Goal: Task Accomplishment & Management: Manage account settings

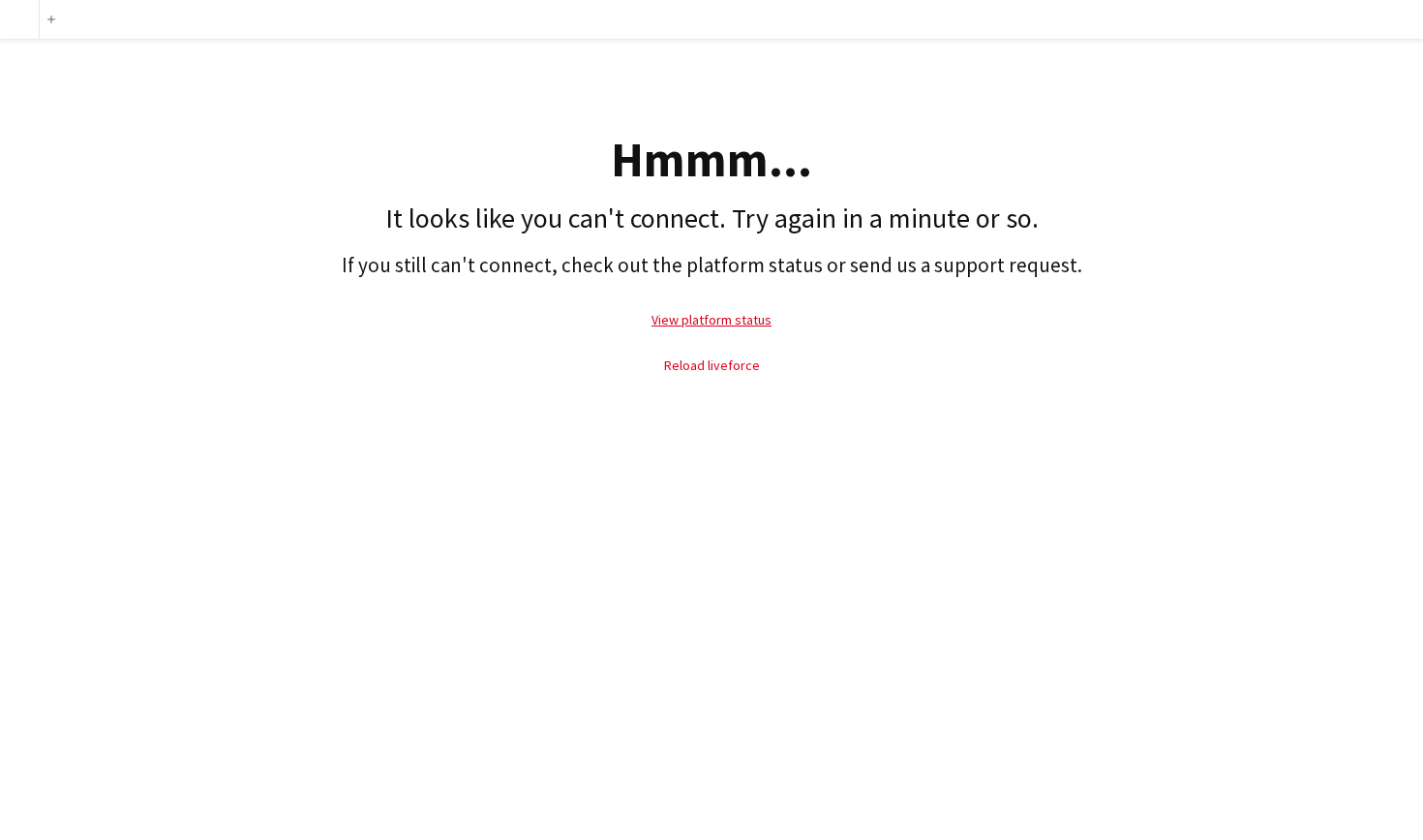
click at [733, 358] on link "Reload liveforce" at bounding box center [712, 364] width 96 height 17
click at [717, 369] on link "Reload liveforce" at bounding box center [712, 364] width 96 height 17
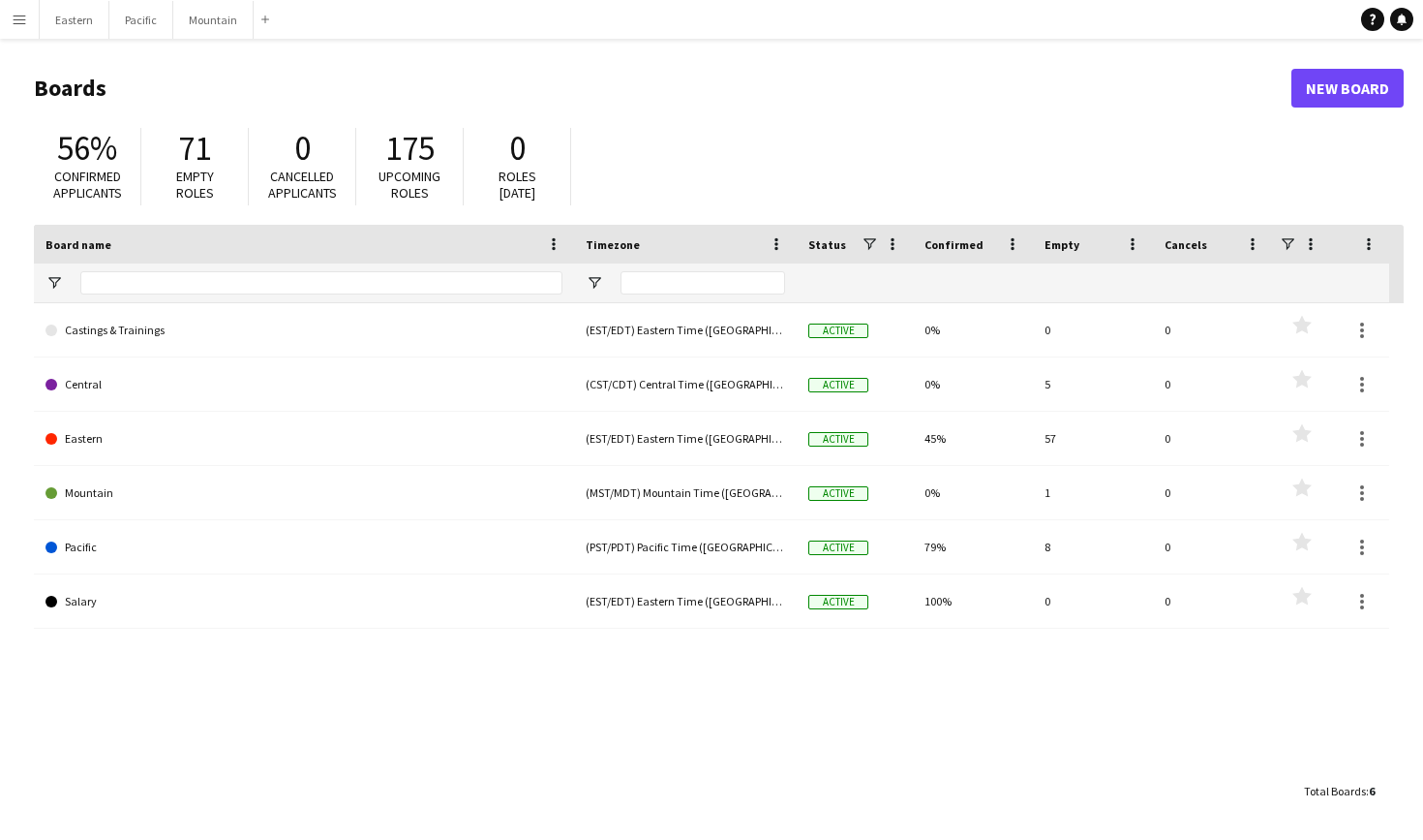
click at [7, 7] on button "Menu" at bounding box center [19, 19] width 39 height 39
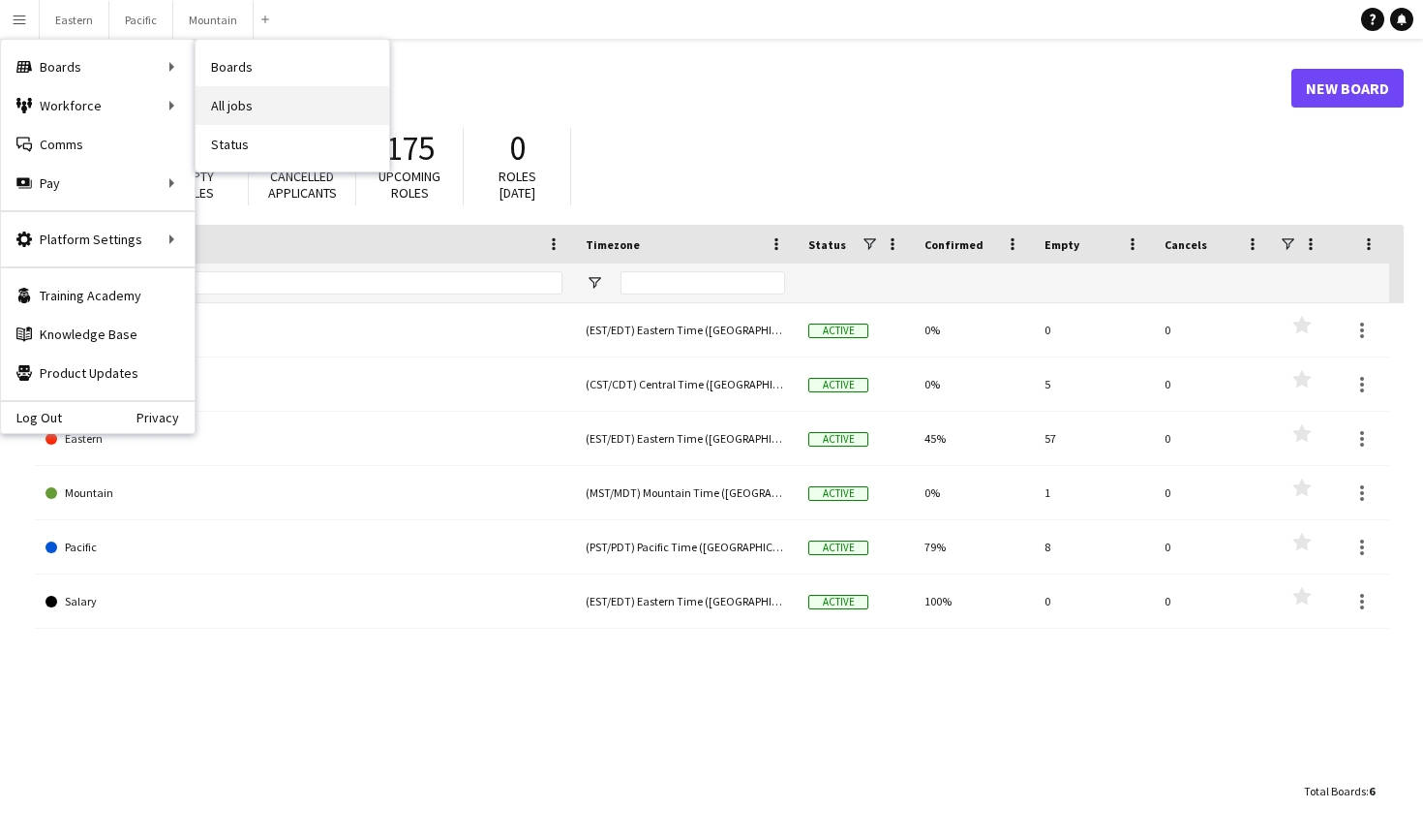
click at [273, 107] on link "All jobs" at bounding box center [293, 105] width 194 height 39
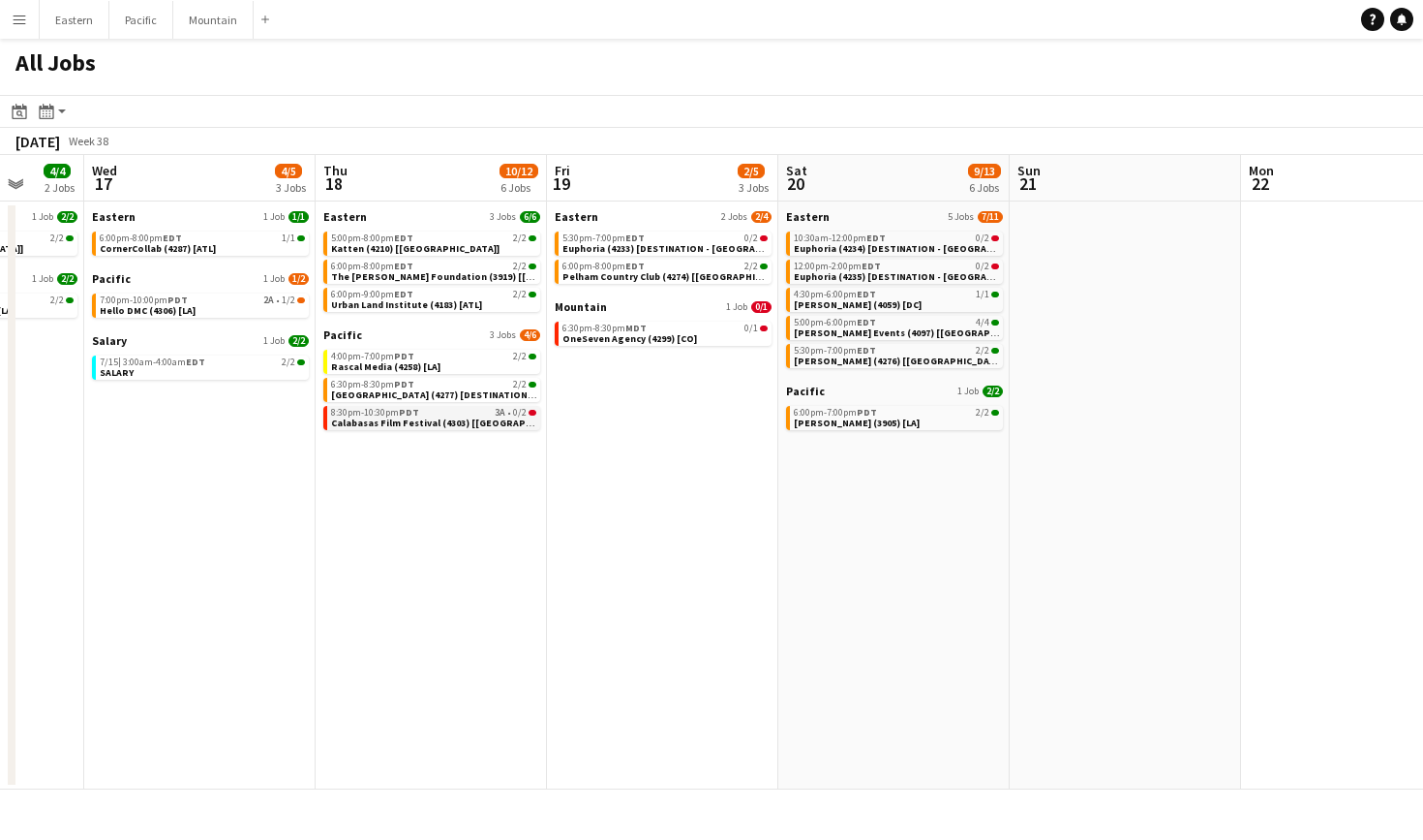
click at [511, 424] on link "8:30pm-10:30pm PDT 3A • 0/2 Calabasas Film Festival (4303) [LA]" at bounding box center [433, 417] width 205 height 22
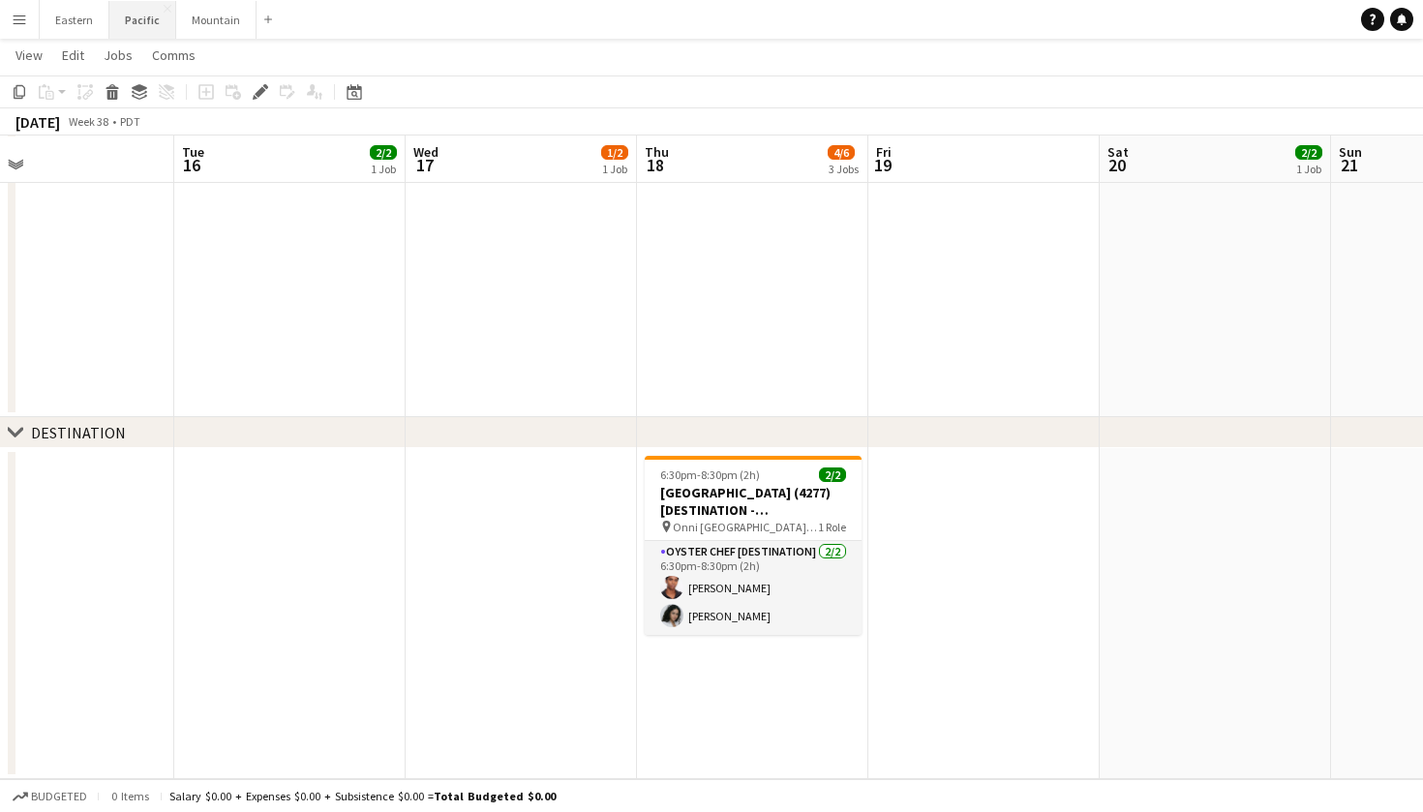
scroll to position [1478, 0]
click at [203, 21] on button "Mountain Close" at bounding box center [216, 20] width 80 height 38
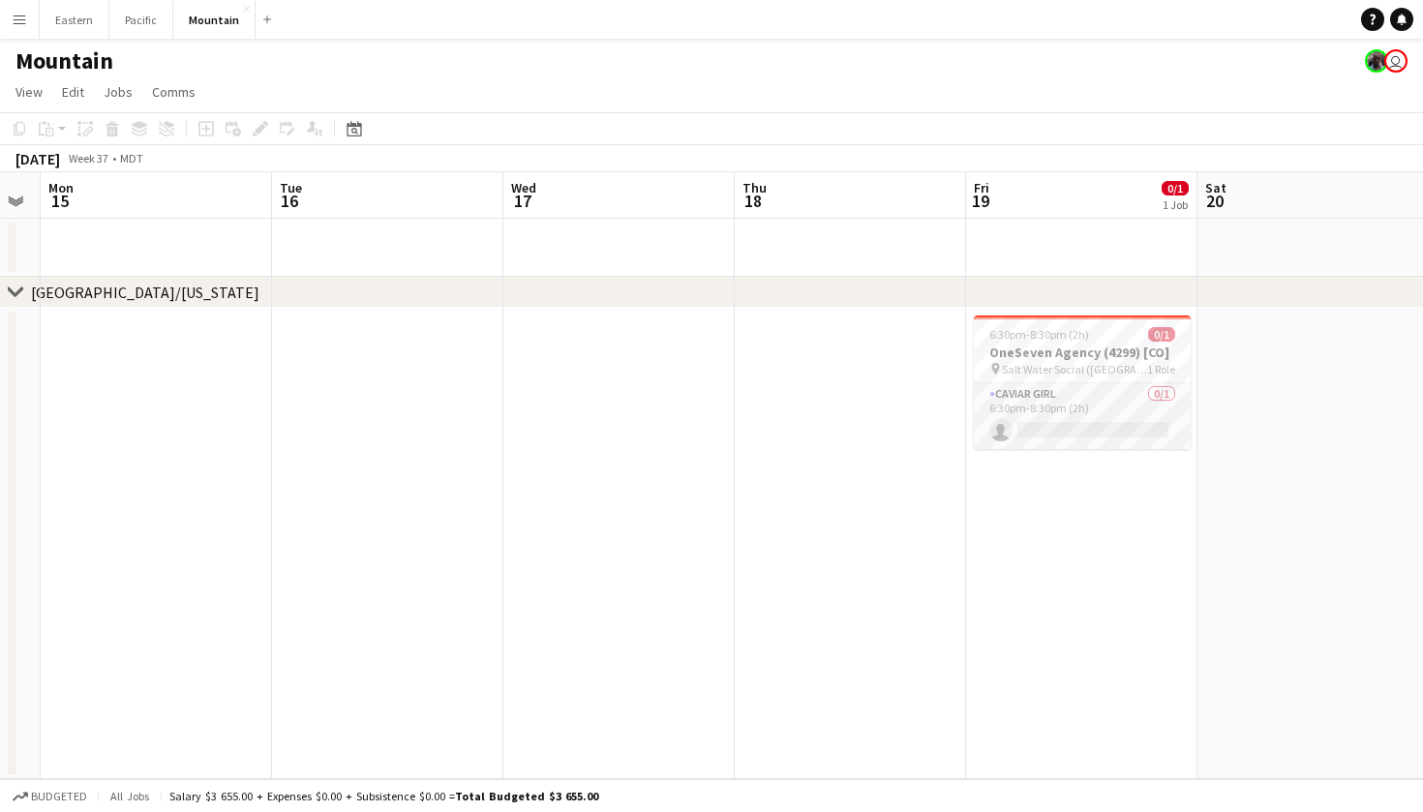
scroll to position [0, 890]
click at [1027, 406] on app-card-role "Caviar Girl [DEMOGRAPHIC_DATA]/1 6:30pm-8:30pm (2h) single-neutral-actions" at bounding box center [1077, 416] width 217 height 66
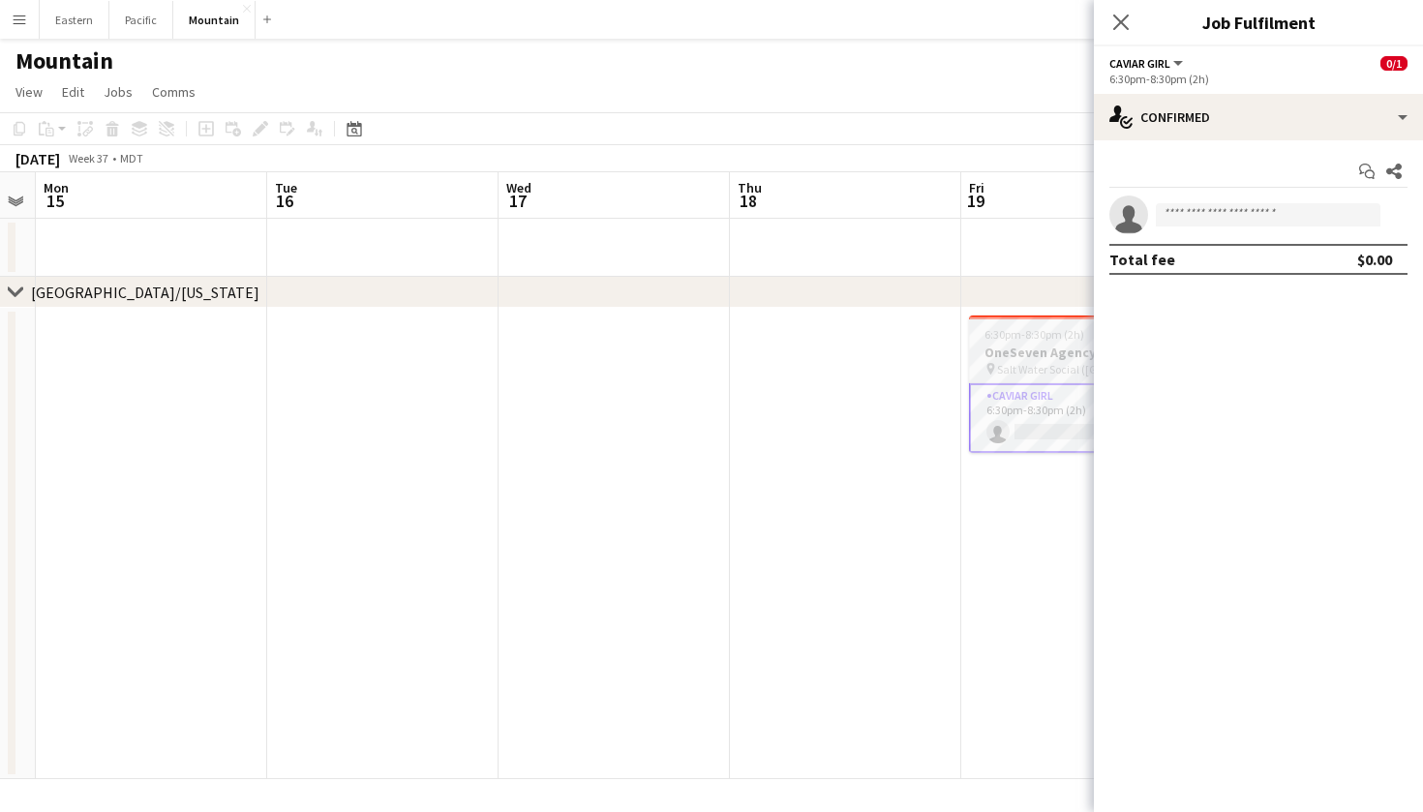
click at [1008, 326] on app-job-card "6:30pm-8:30pm (2h) 0/1 OneSeven Agency (4299) [CO] pin Salt Water Social ([GEOG…" at bounding box center [1077, 385] width 217 height 138
click at [1120, 25] on icon "Close pop-in" at bounding box center [1121, 22] width 18 height 18
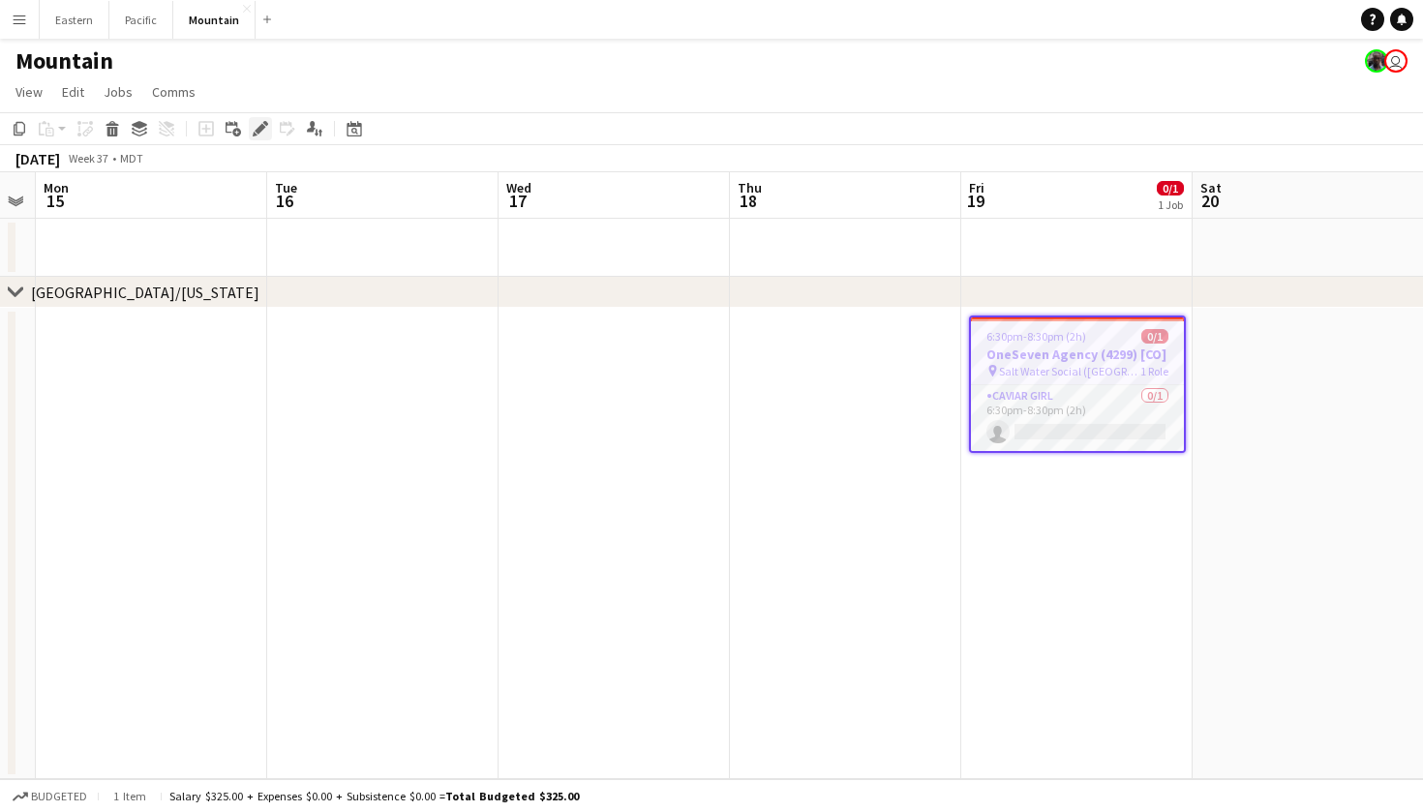
click at [260, 122] on icon "Edit" at bounding box center [260, 128] width 15 height 15
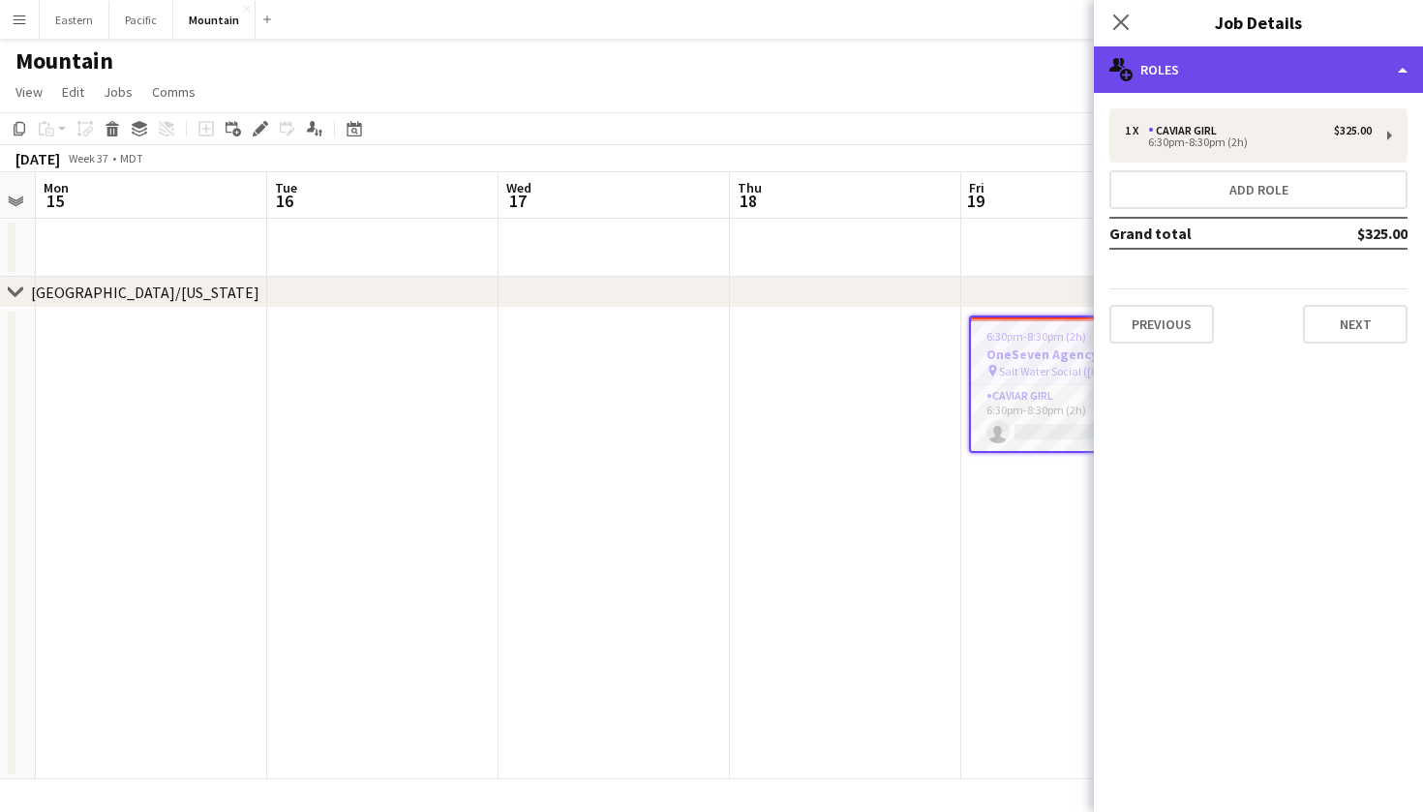
click at [1267, 75] on div "multiple-users-add Roles" at bounding box center [1258, 69] width 329 height 46
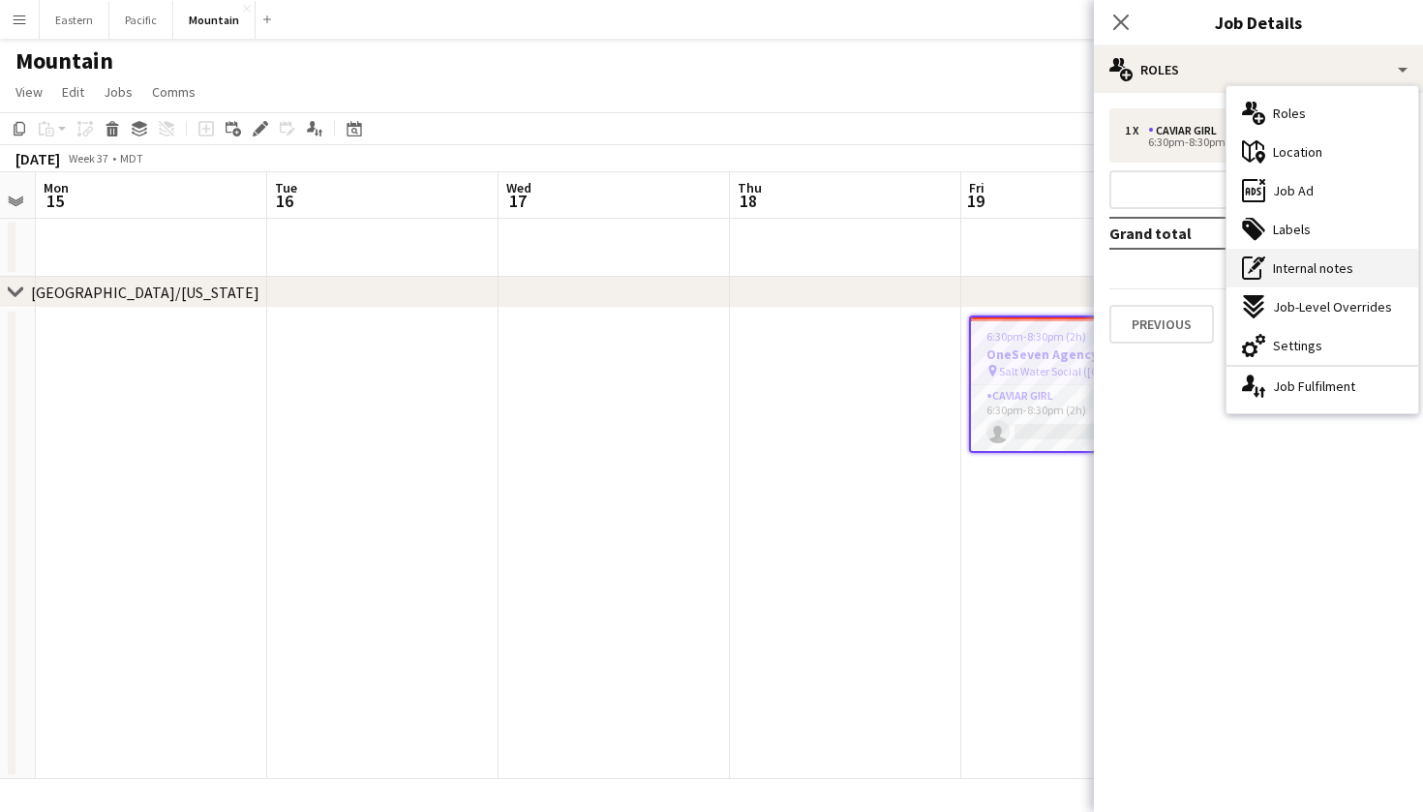
click at [1318, 261] on span "Internal notes" at bounding box center [1313, 268] width 80 height 17
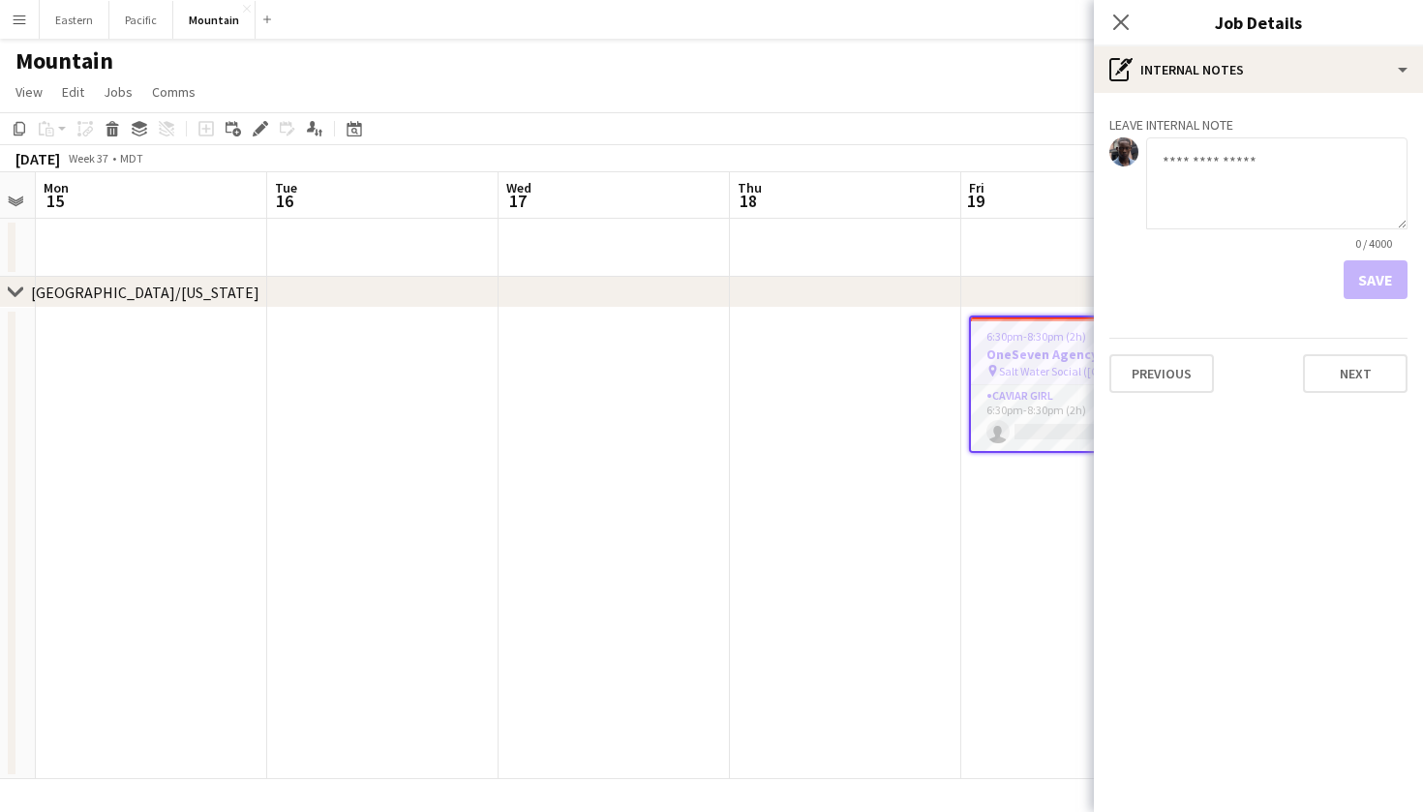
click at [0, 124] on html "Menu Boards Boards Boards All jobs Status Workforce Workforce My Workforce Recr…" at bounding box center [711, 406] width 1423 height 812
click at [1129, 25] on icon "Close pop-in" at bounding box center [1121, 22] width 18 height 18
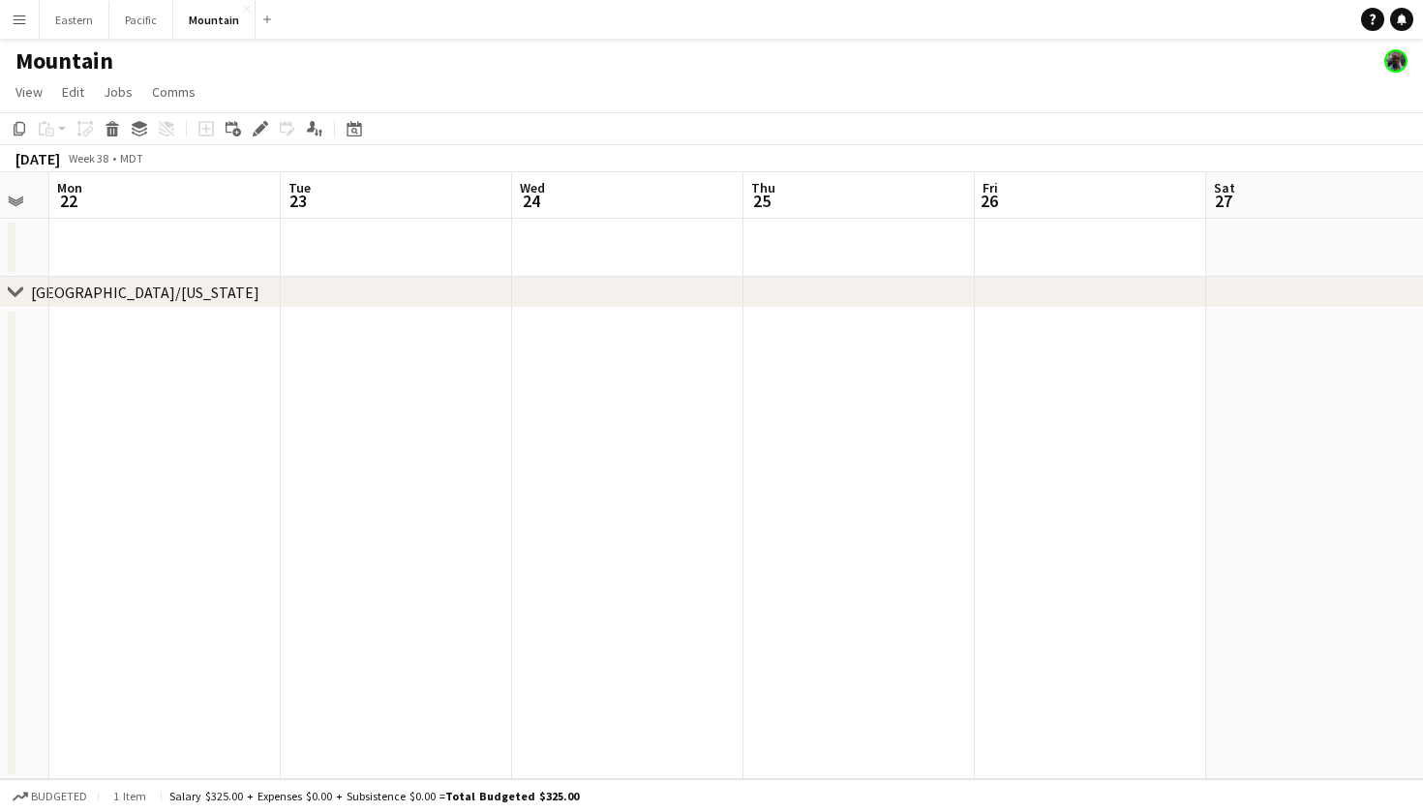
scroll to position [0, 902]
click at [71, 23] on button "Eastern Close" at bounding box center [75, 20] width 70 height 38
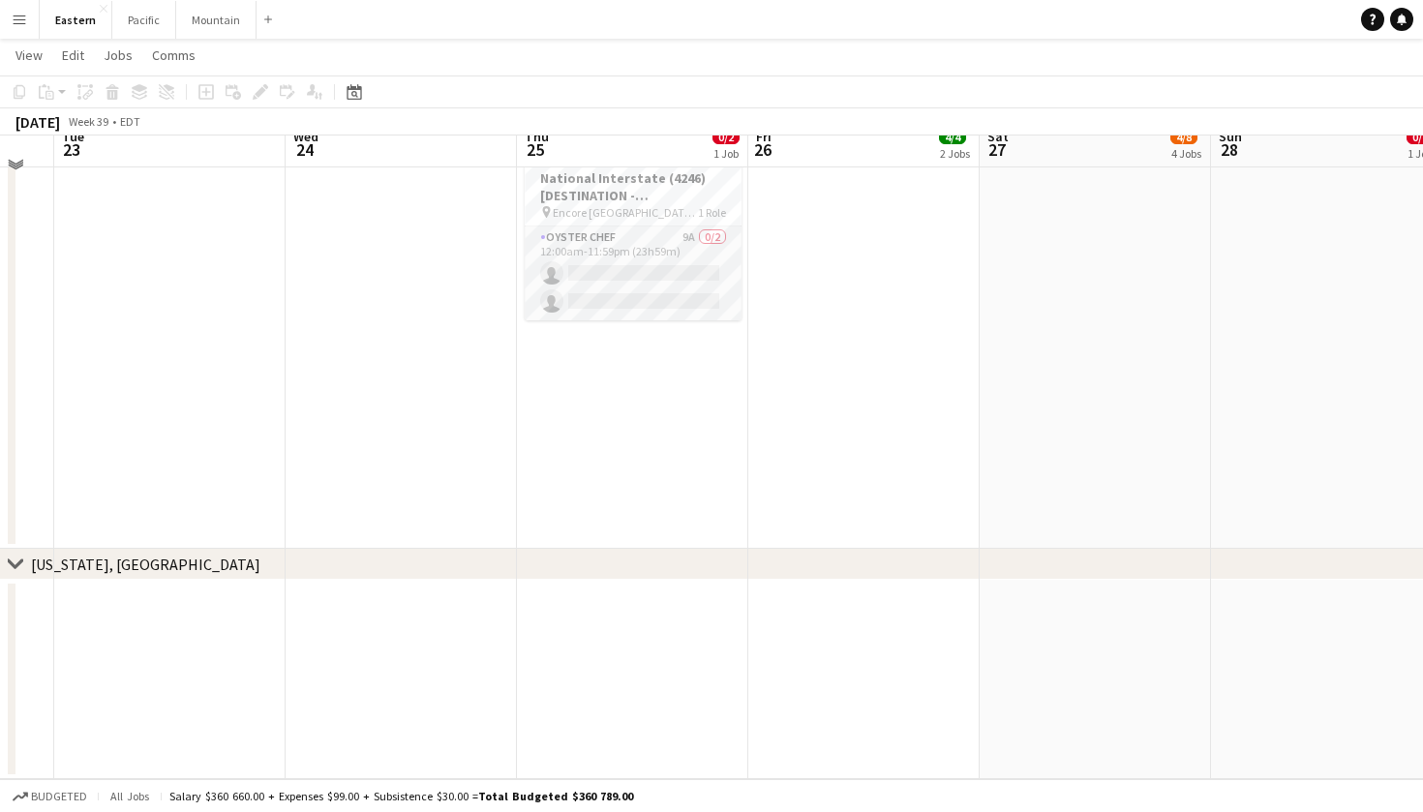
scroll to position [1738, 0]
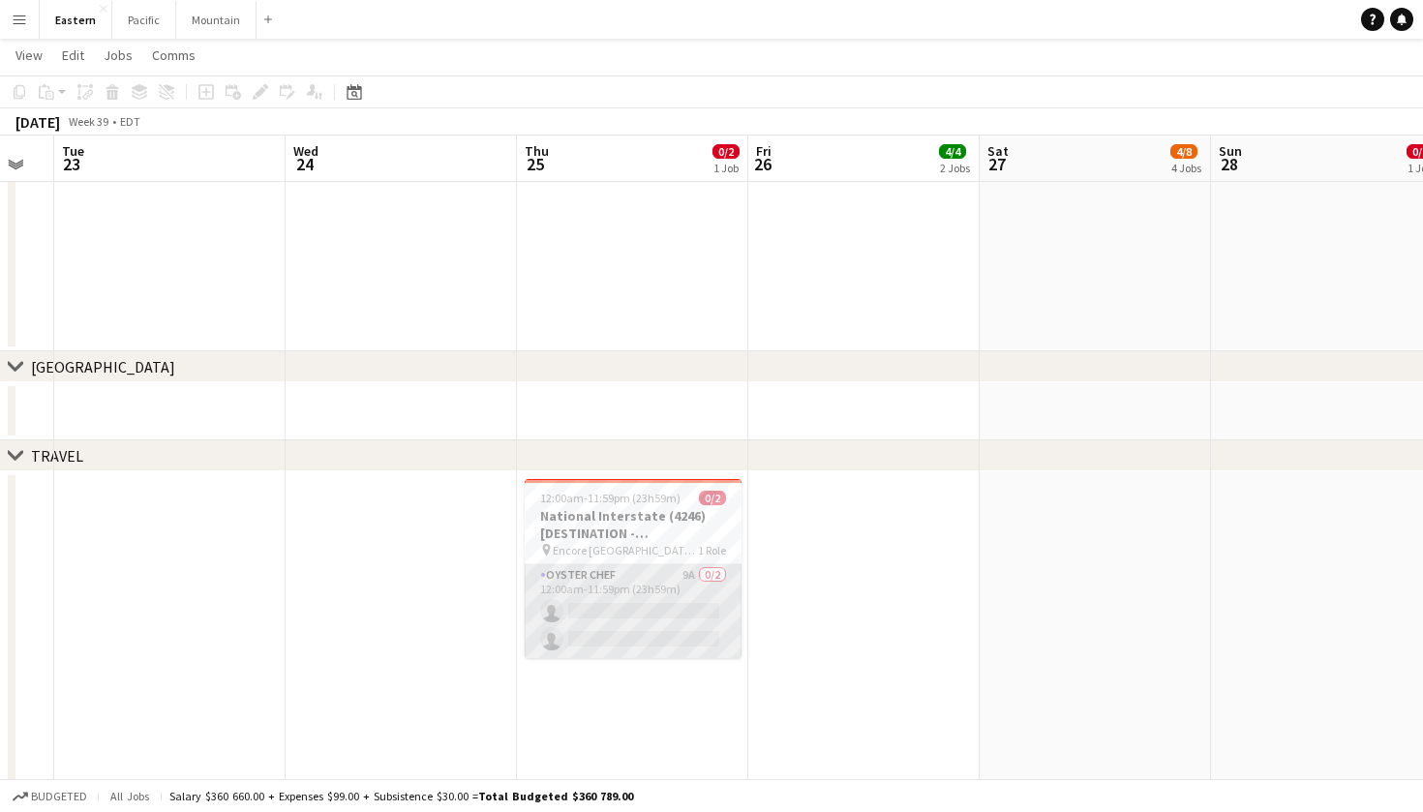
click at [687, 603] on app-card-role "Oyster Chef 9A 0/2 12:00am-11:59pm (23h59m) single-neutral-actions single-neutr…" at bounding box center [633, 612] width 217 height 94
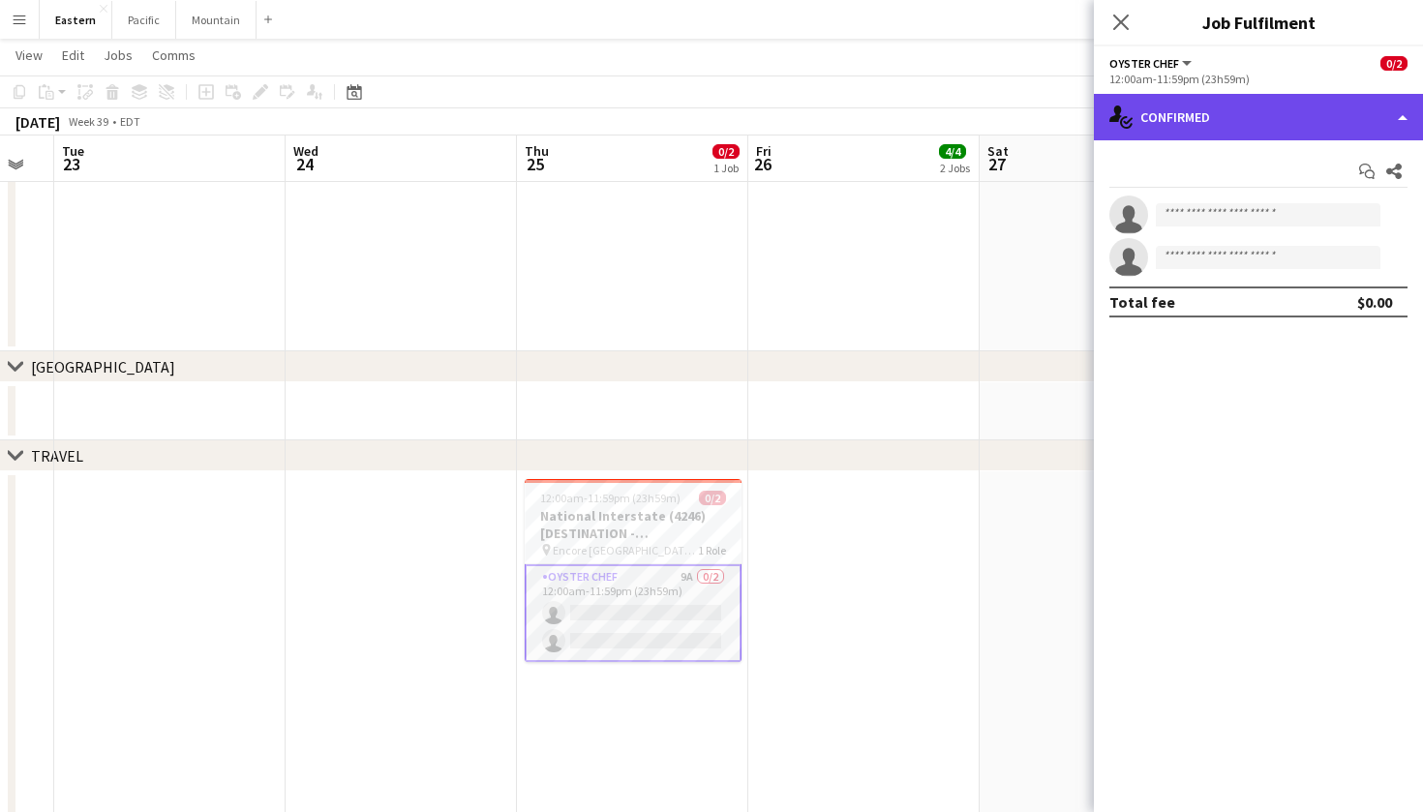
click at [1291, 109] on div "single-neutral-actions-check-2 Confirmed" at bounding box center [1258, 117] width 329 height 46
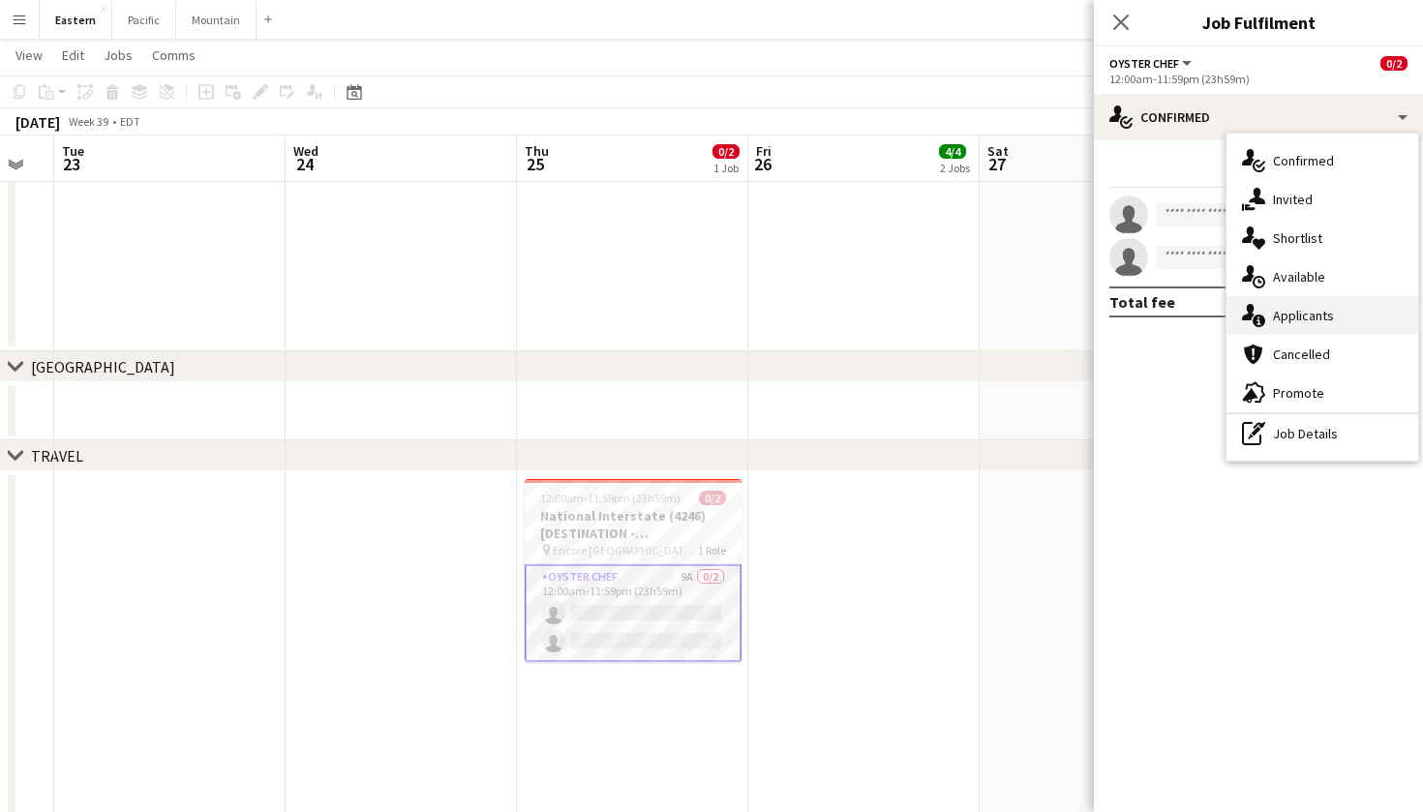
click at [1316, 299] on div "single-neutral-actions-information Applicants" at bounding box center [1323, 315] width 192 height 39
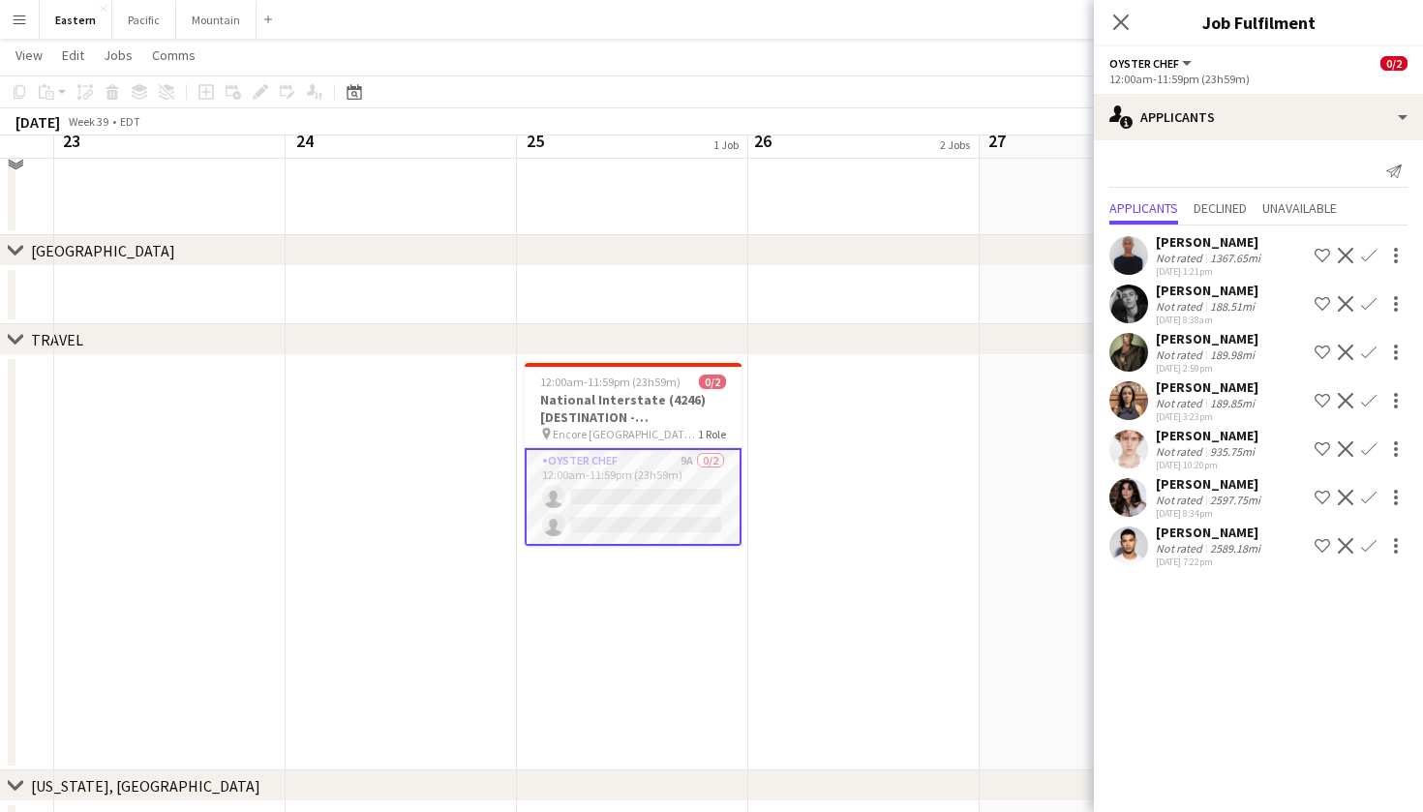
scroll to position [1805, 0]
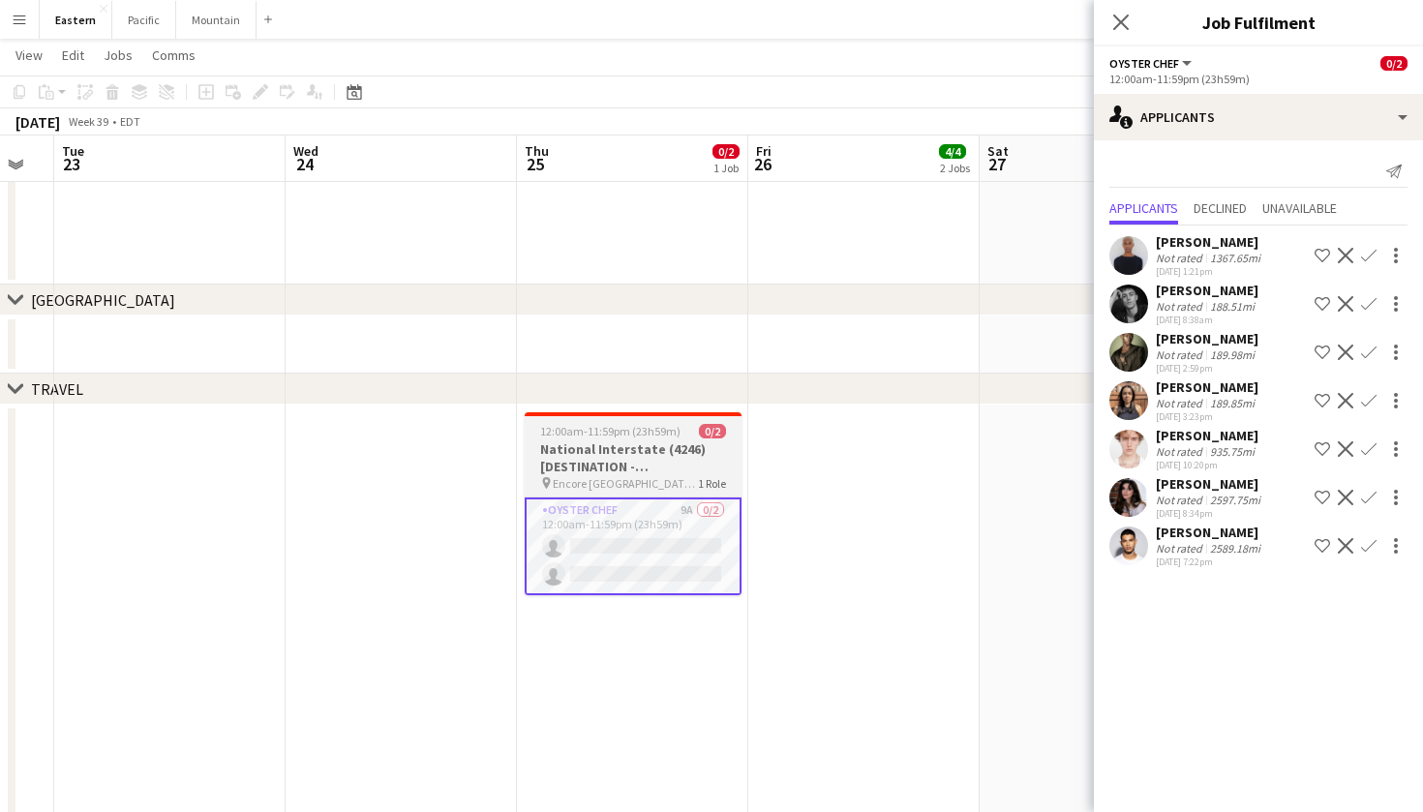
click at [627, 430] on span "12:00am-11:59pm (23h59m)" at bounding box center [610, 431] width 140 height 15
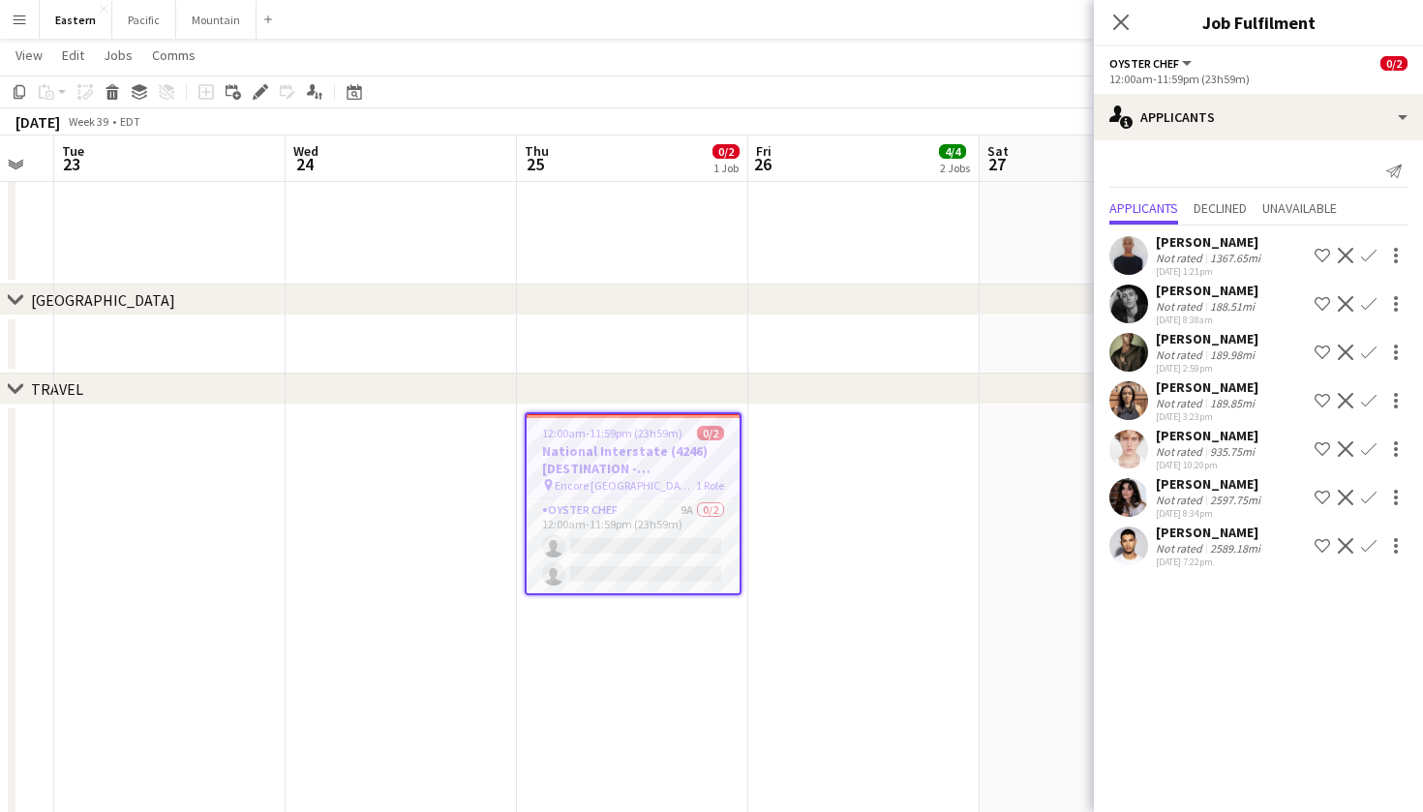
click at [1144, 15] on div "Close pop-in" at bounding box center [1121, 22] width 54 height 45
click at [1137, 19] on div "Close pop-in" at bounding box center [1121, 22] width 54 height 45
click at [1116, 24] on icon "Close pop-in" at bounding box center [1121, 22] width 18 height 18
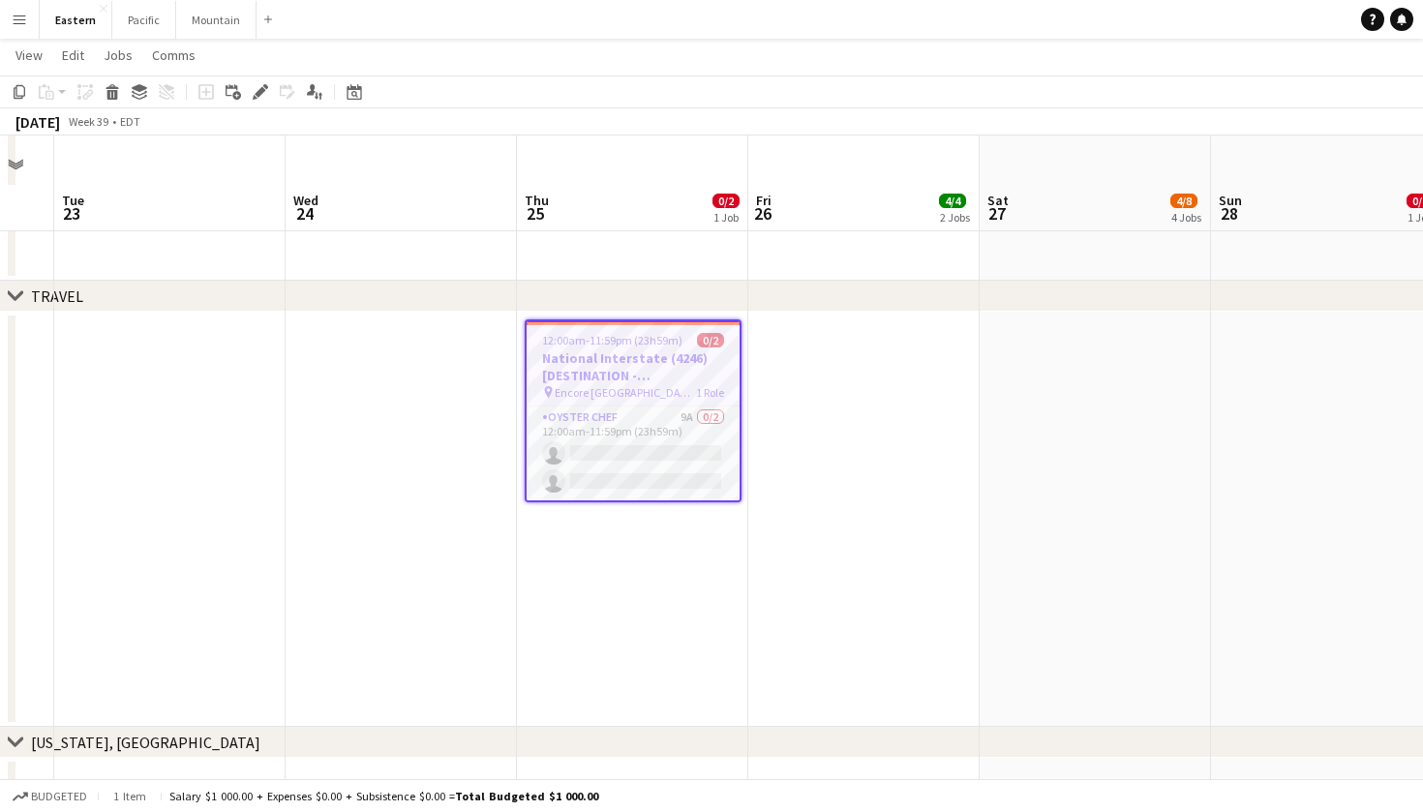
scroll to position [1947, 0]
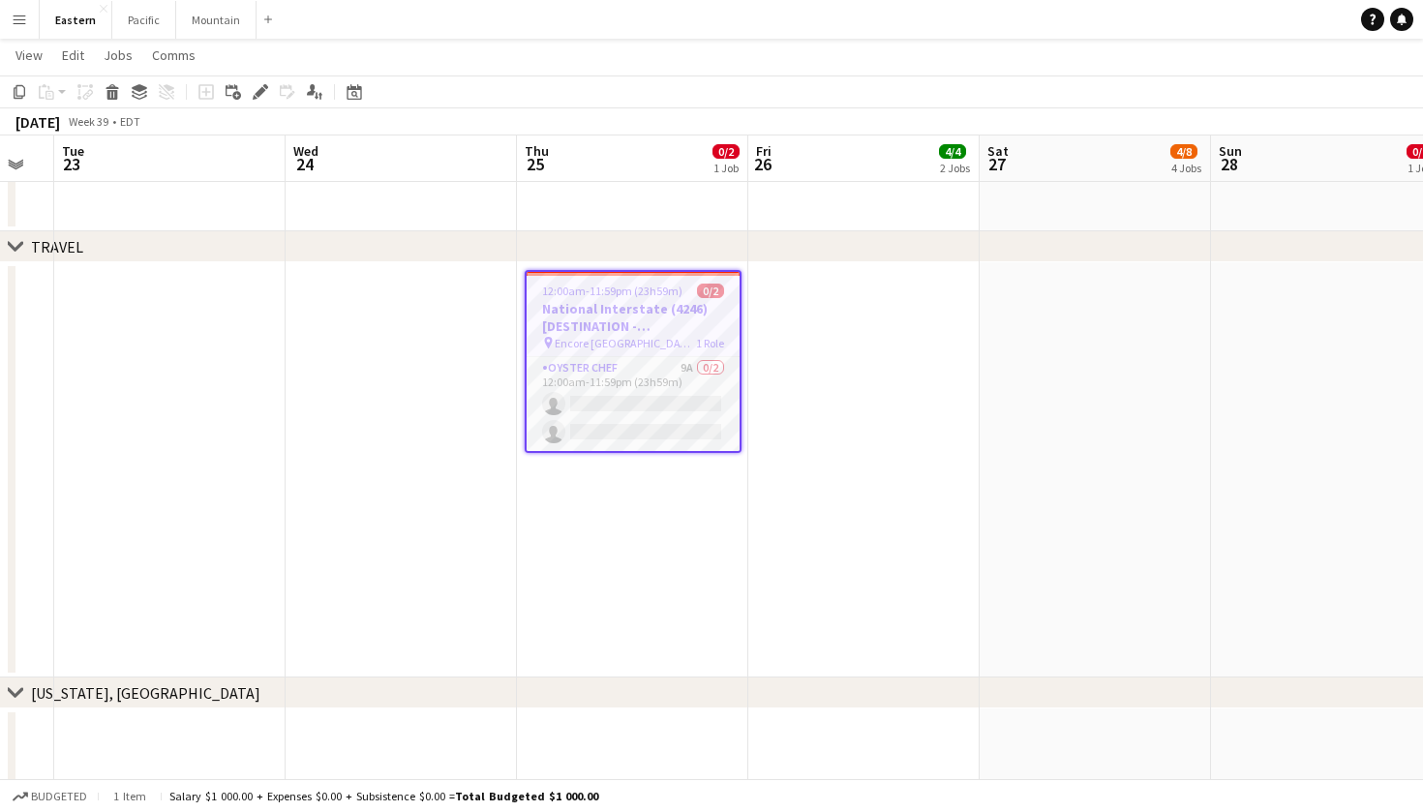
click at [781, 286] on app-date-cell at bounding box center [864, 469] width 231 height 415
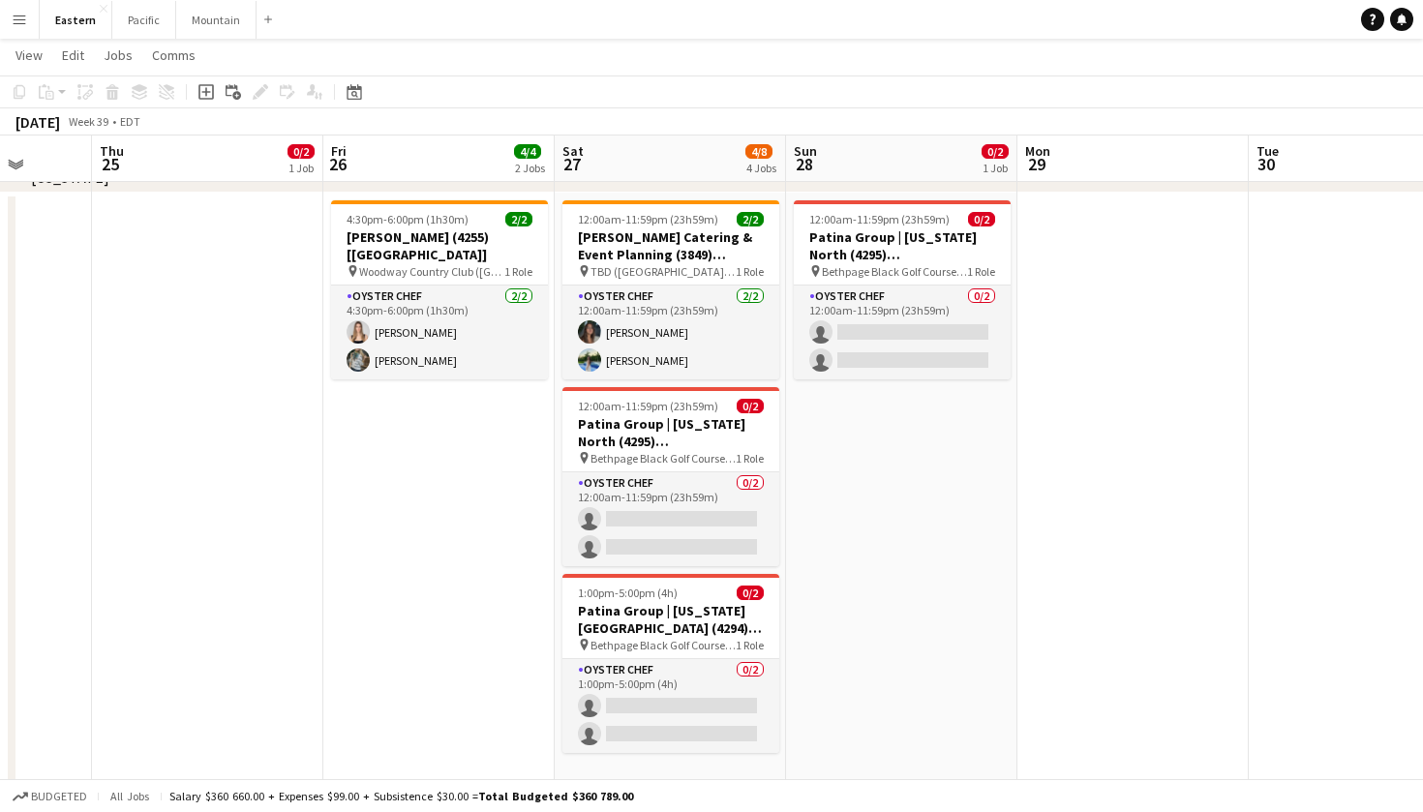
scroll to position [788, 0]
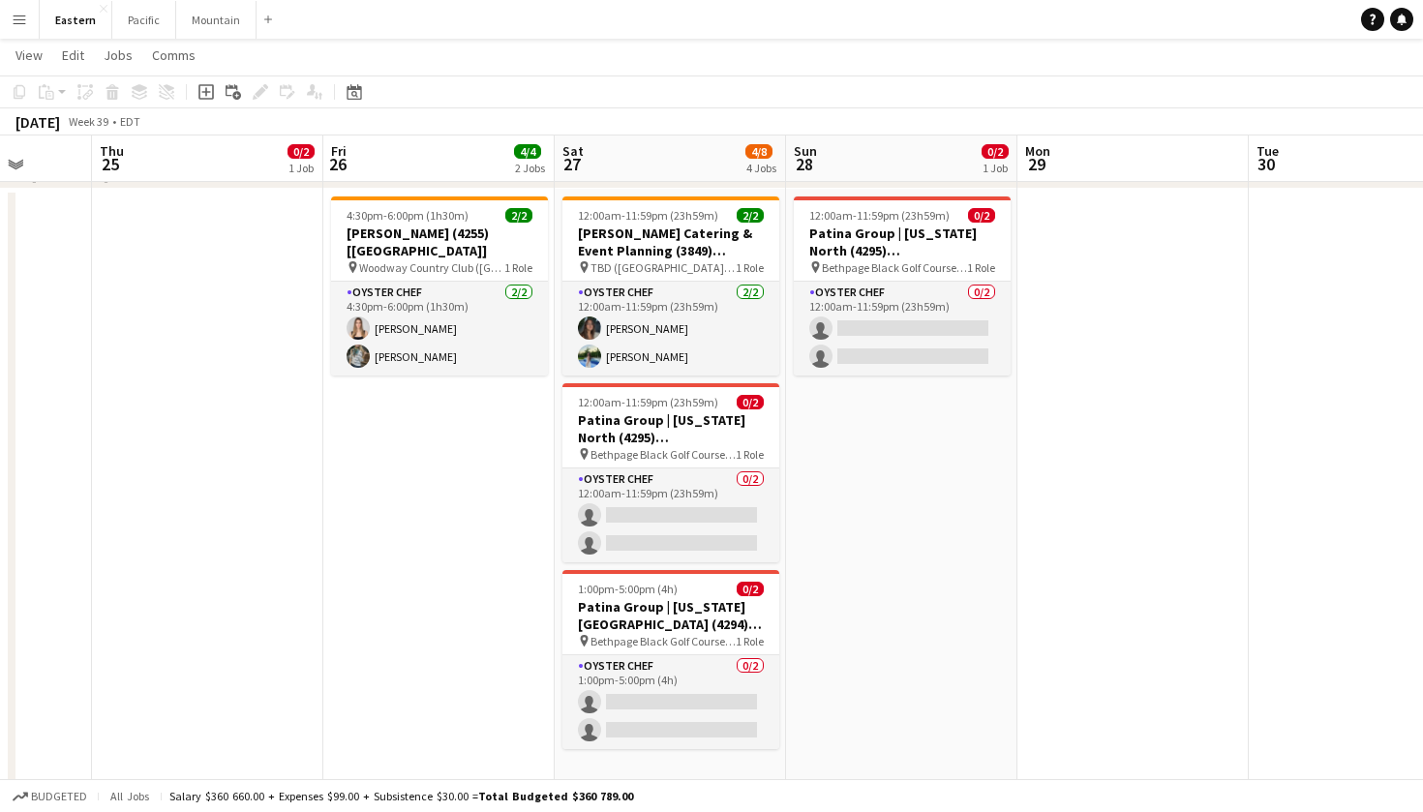
click at [741, 457] on span "1 Role" at bounding box center [750, 454] width 28 height 15
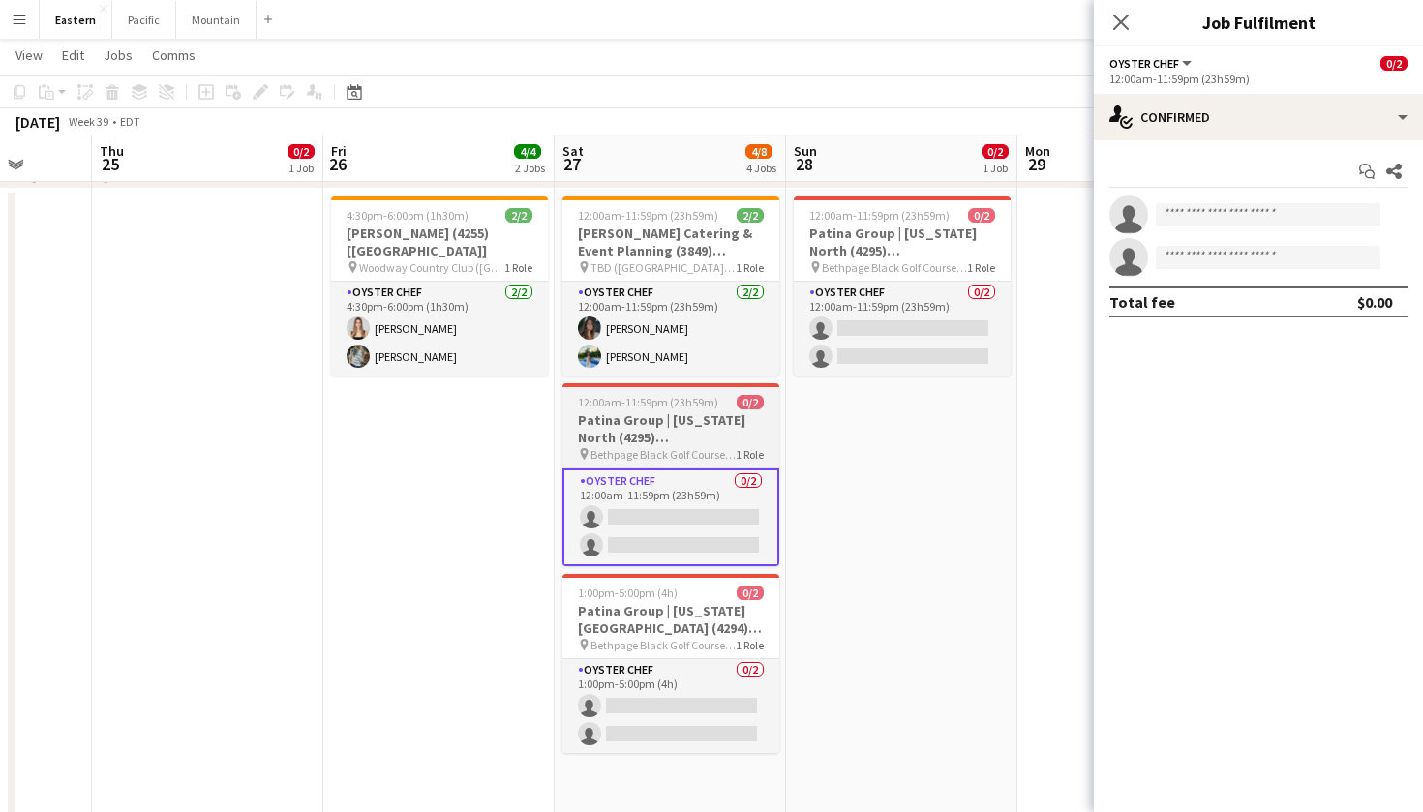
click at [746, 417] on h3 "Patina Group | [US_STATE] North (4295) [[GEOGRAPHIC_DATA]] - TIME TBD (2 HOURS)" at bounding box center [671, 429] width 217 height 35
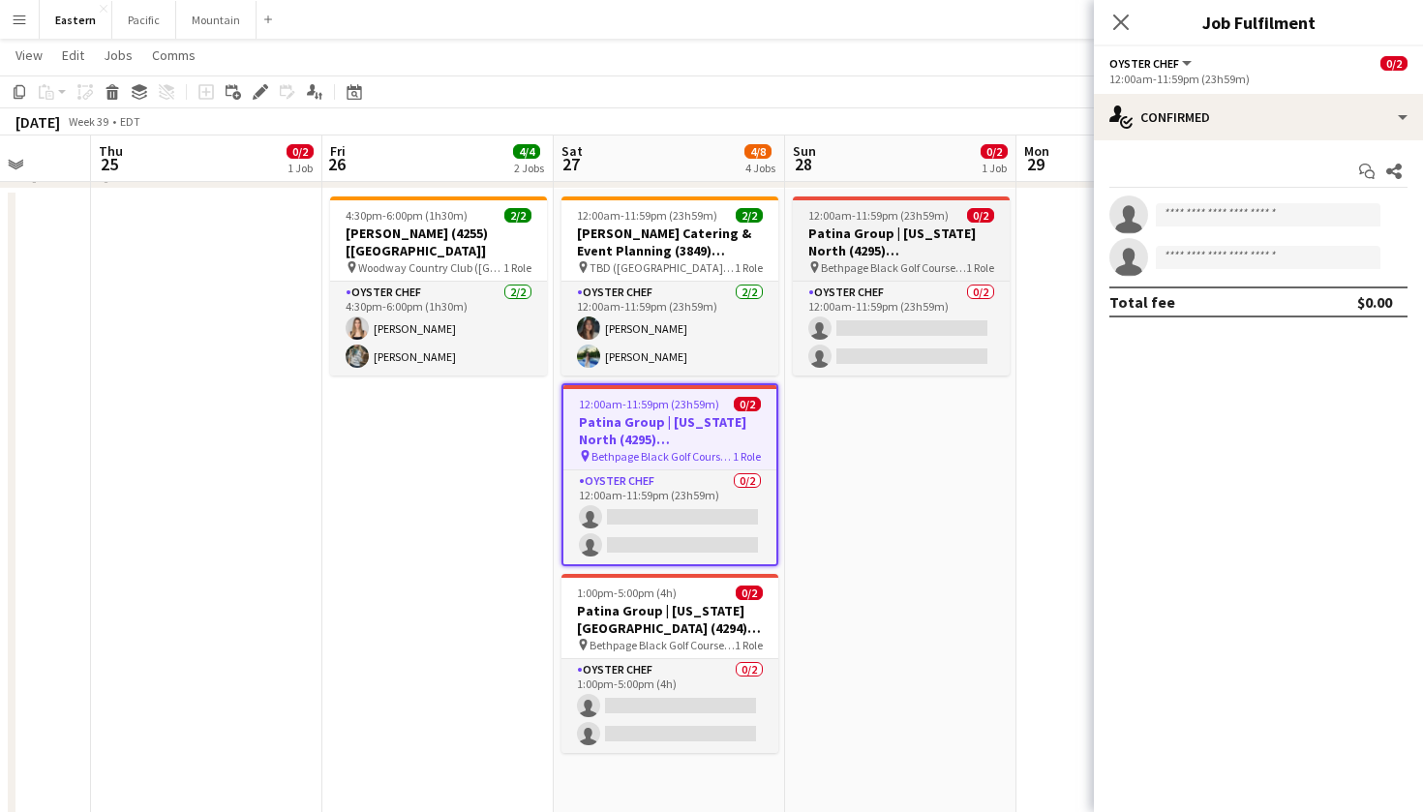
click at [877, 239] on h3 "Patina Group | [US_STATE] North (4295) [[GEOGRAPHIC_DATA]] - TIME TBD (2 HOURS)" at bounding box center [901, 242] width 217 height 35
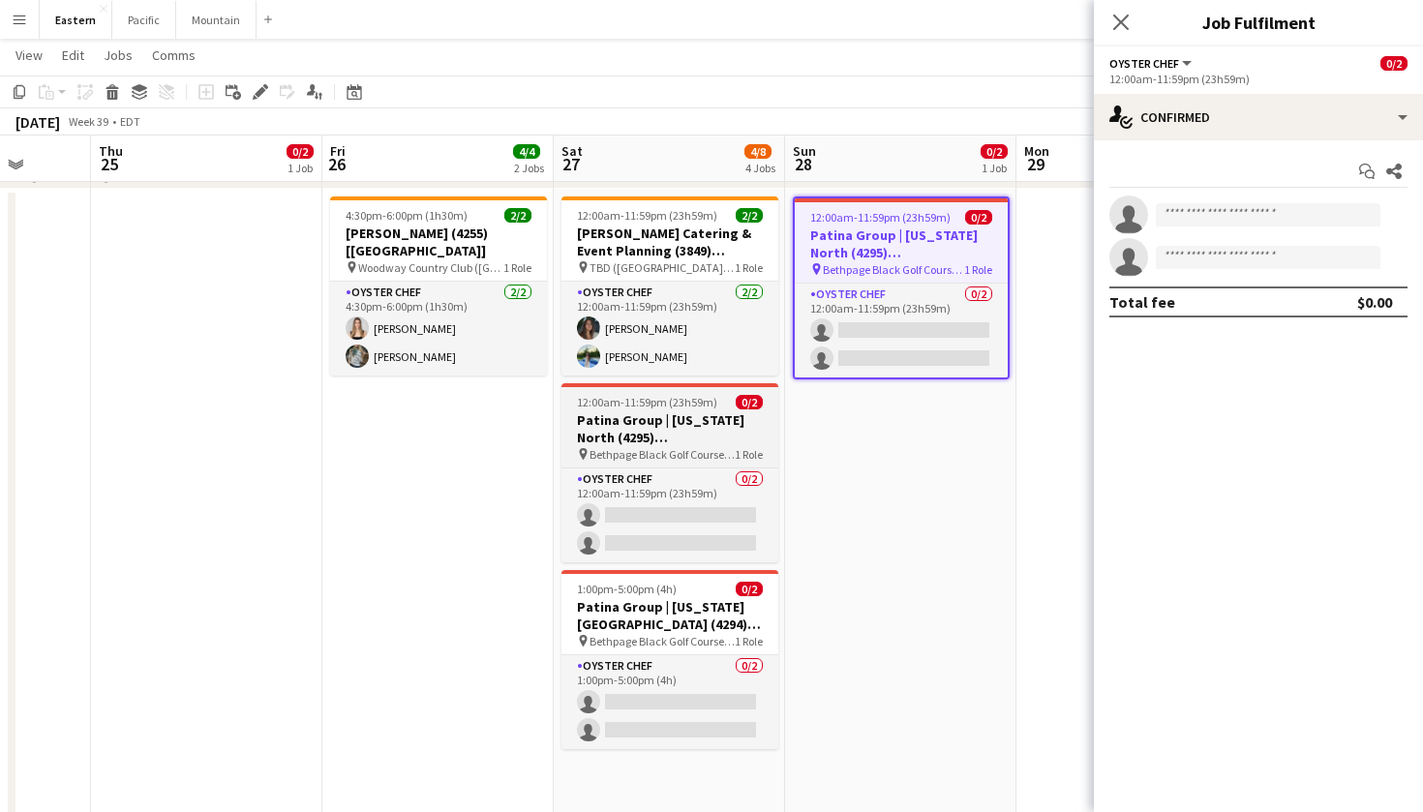
click at [725, 400] on div "12:00am-11:59pm (23h59m) 0/2" at bounding box center [670, 402] width 217 height 15
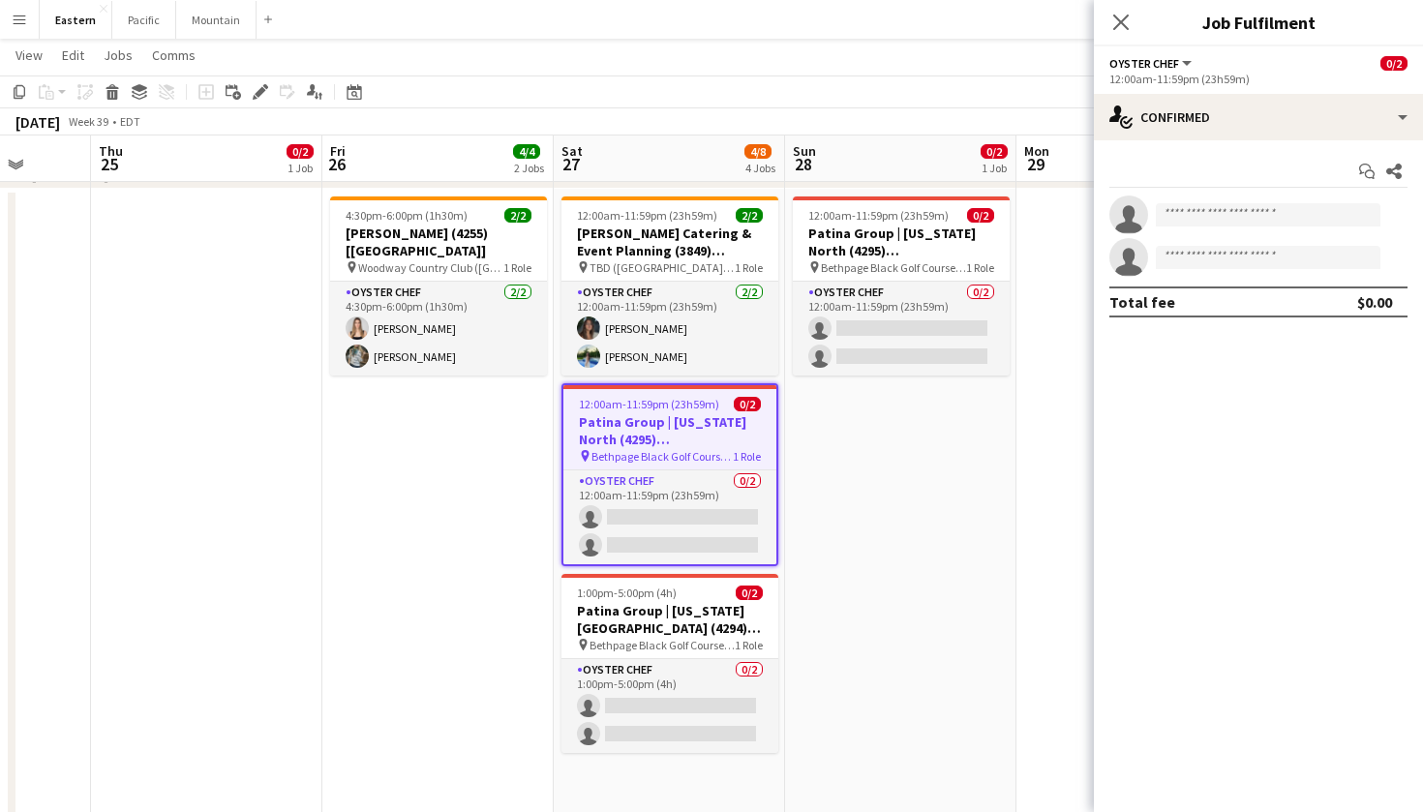
click at [1297, 77] on div "12:00am-11:59pm (23h59m)" at bounding box center [1259, 79] width 298 height 15
click at [1207, 62] on div "Oyster Chef All roles Oyster Chef 0/2" at bounding box center [1259, 62] width 298 height 17
click at [1177, 60] on button "Oyster Chef" at bounding box center [1152, 63] width 85 height 15
click at [677, 460] on span "Bethpage Black Golf Course (Farmingdale, [GEOGRAPHIC_DATA])" at bounding box center [662, 456] width 141 height 15
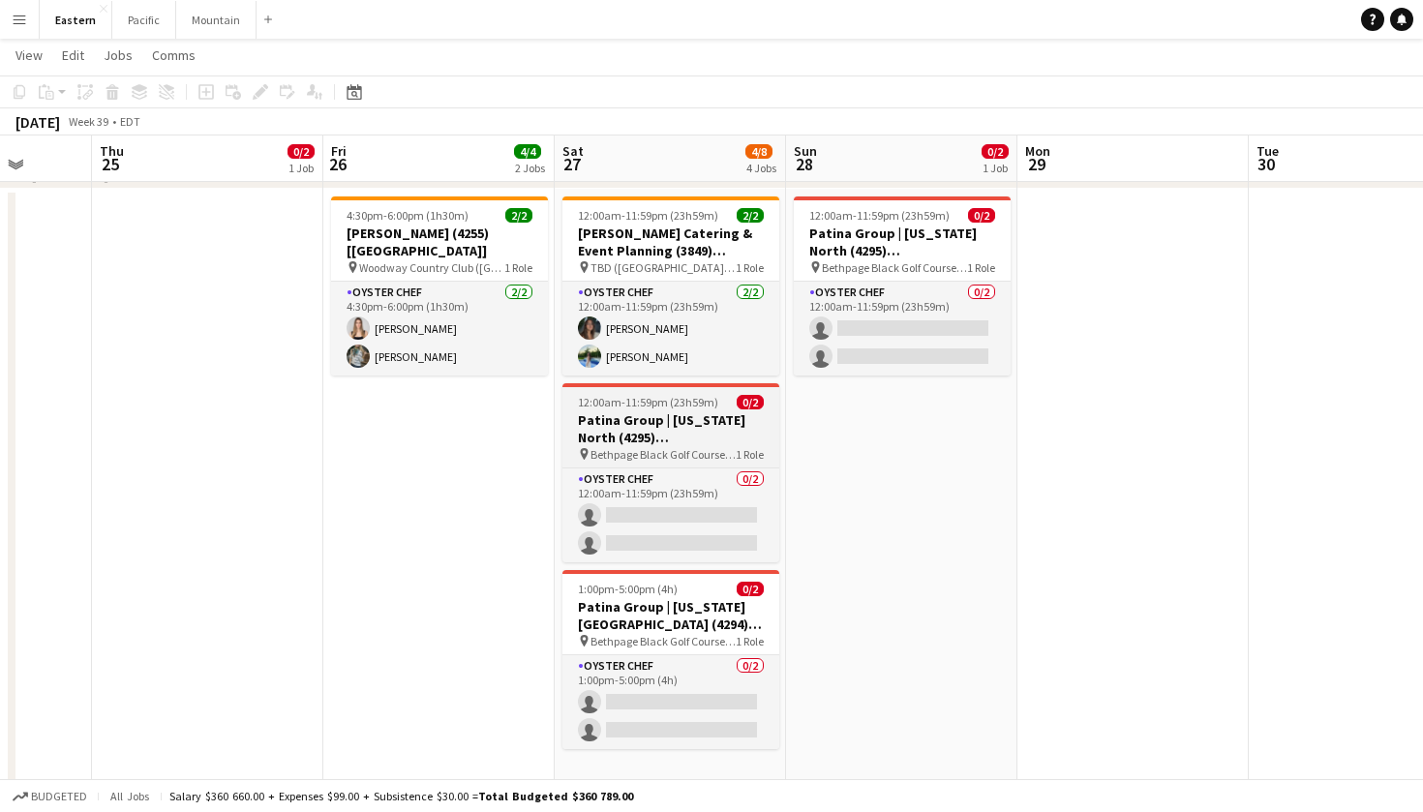
click at [698, 419] on h3 "Patina Group | [US_STATE] North (4295) [[GEOGRAPHIC_DATA]] - TIME TBD (2 HOURS)" at bounding box center [671, 429] width 217 height 35
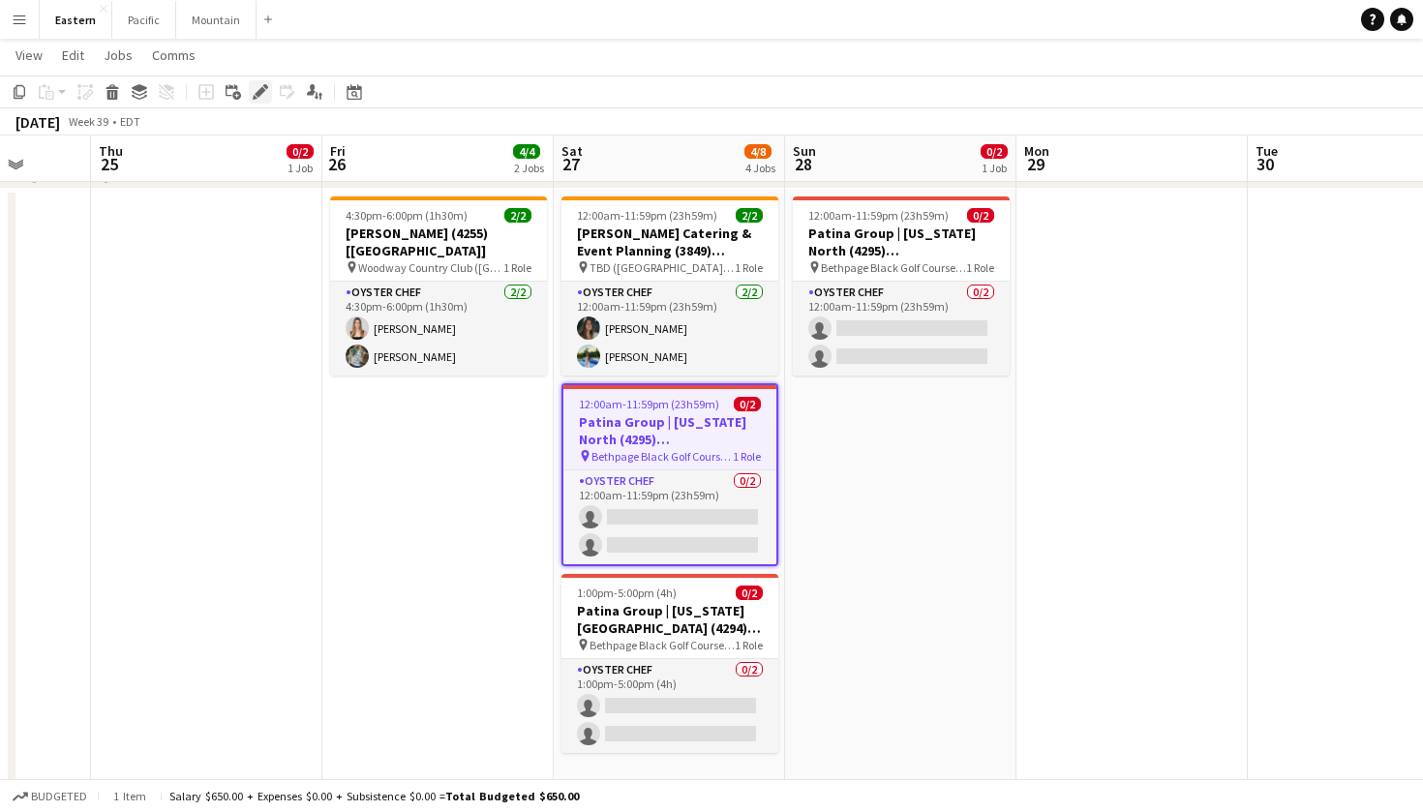
click at [258, 98] on icon "Edit" at bounding box center [260, 91] width 15 height 15
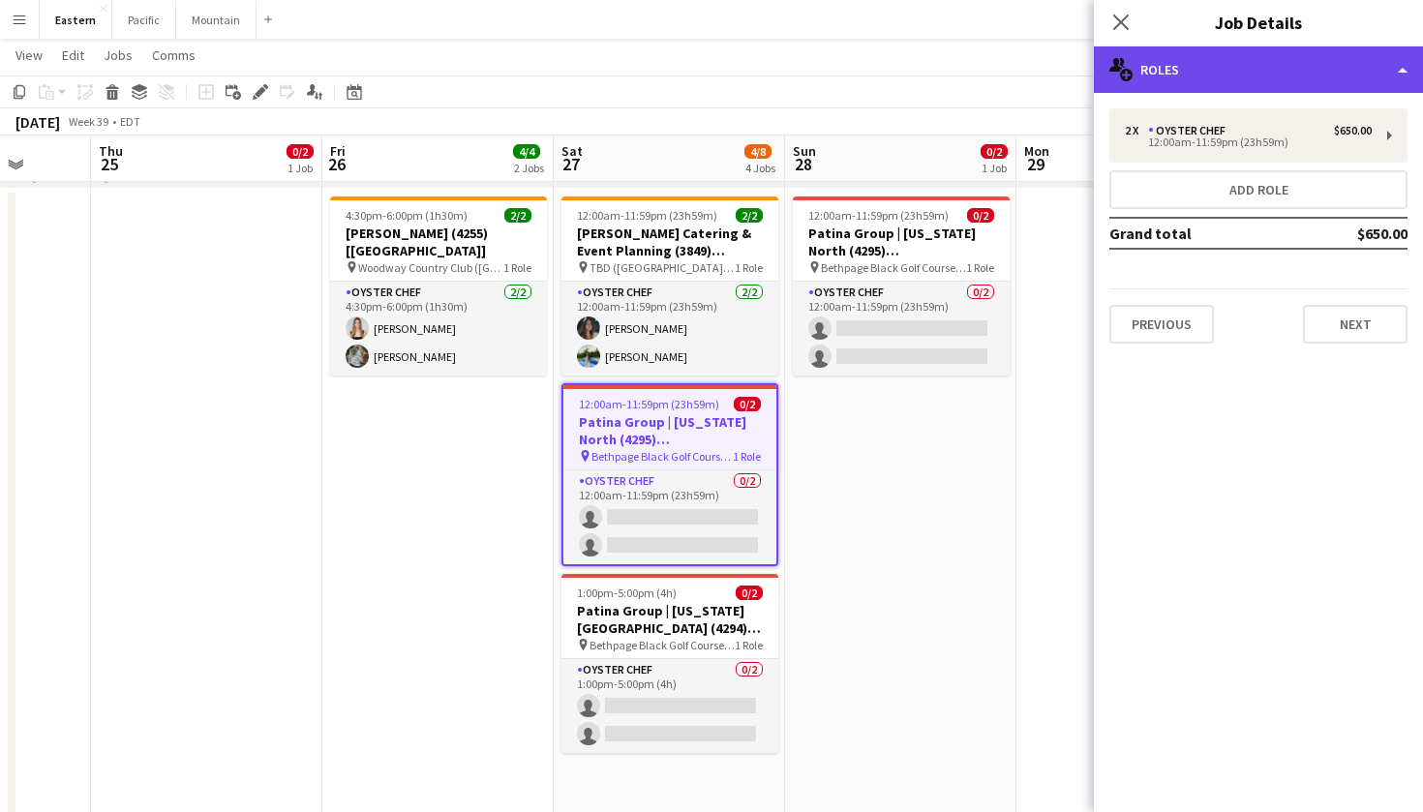
click at [1249, 80] on div "multiple-users-add Roles" at bounding box center [1258, 69] width 329 height 46
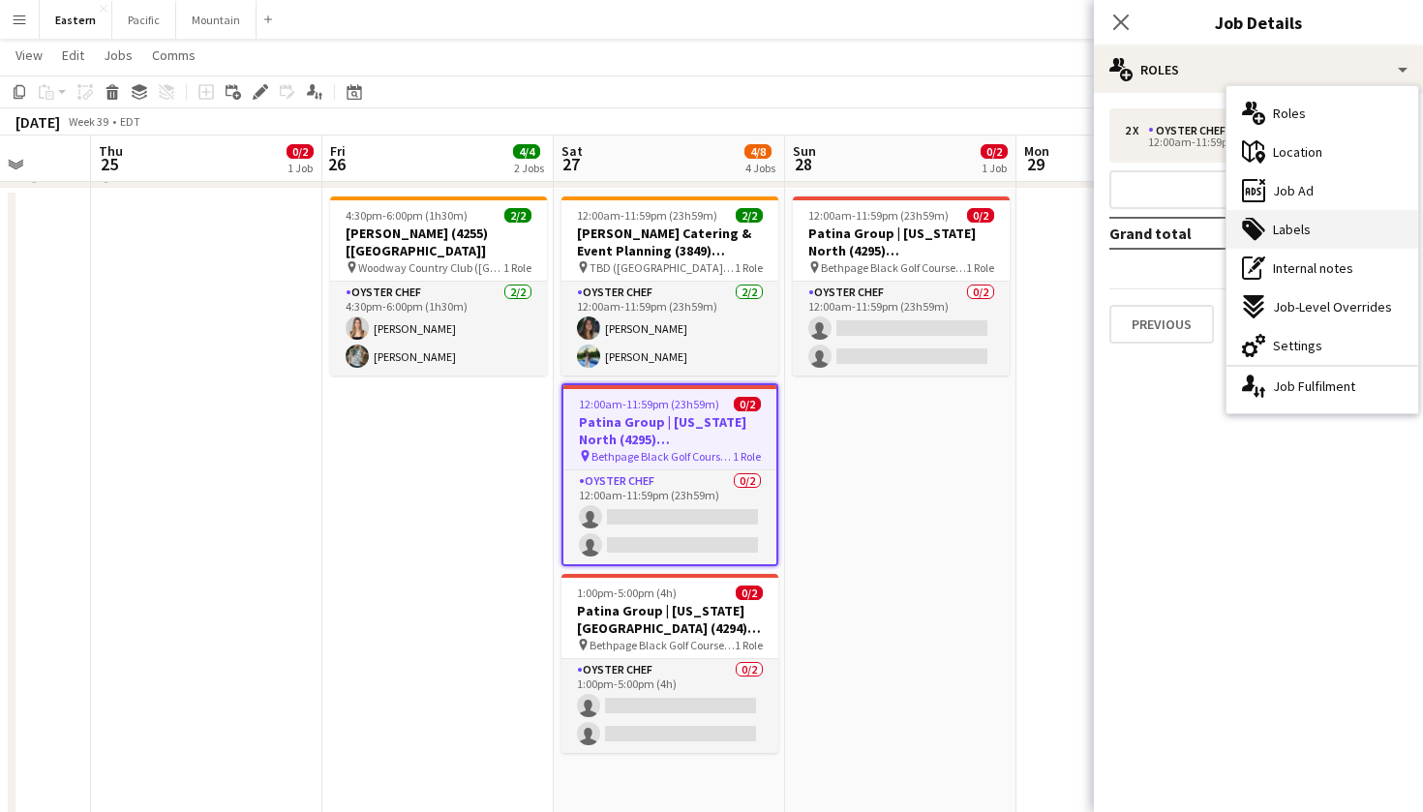
click at [1331, 229] on div "tags-double Labels" at bounding box center [1323, 229] width 192 height 39
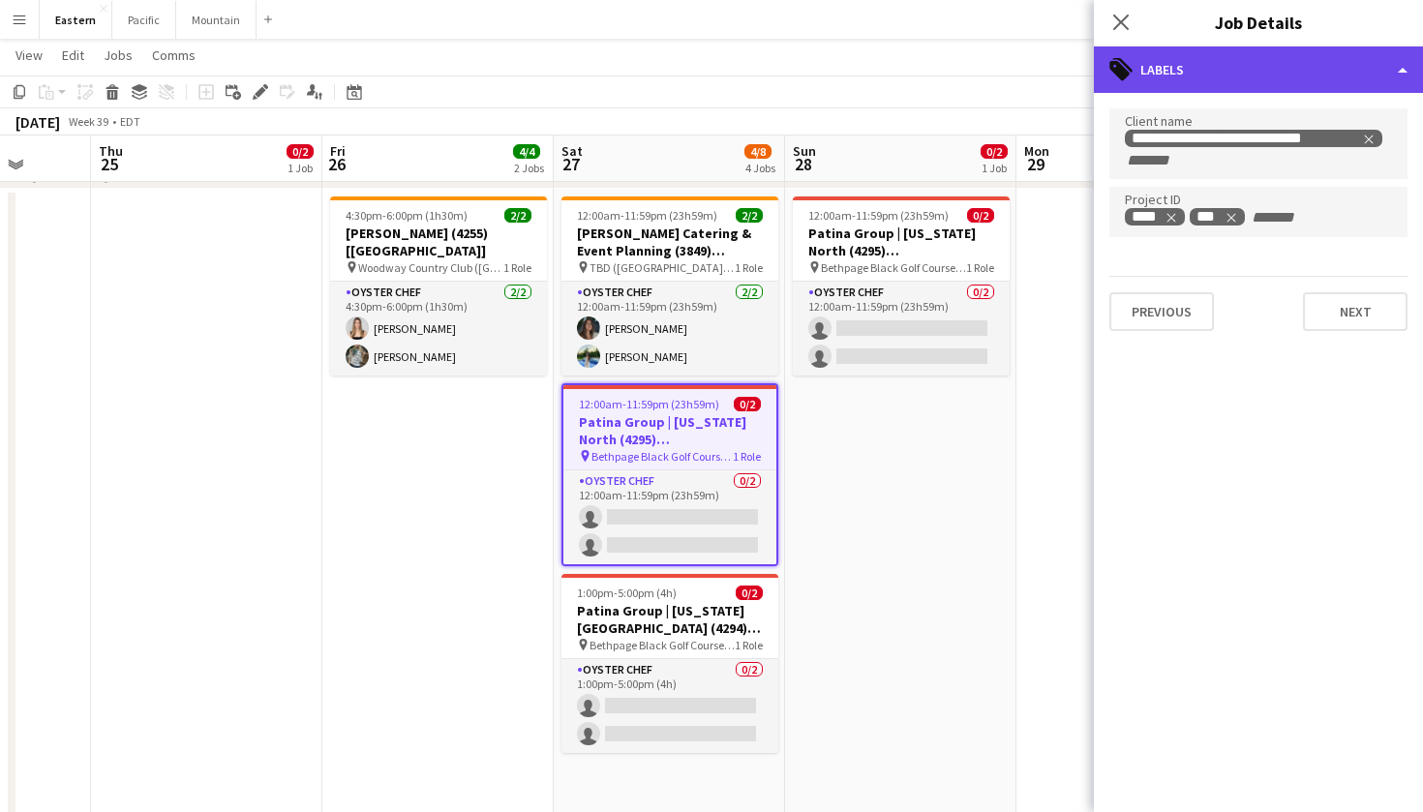
click at [1187, 54] on div "tags-double Labels" at bounding box center [1258, 69] width 329 height 46
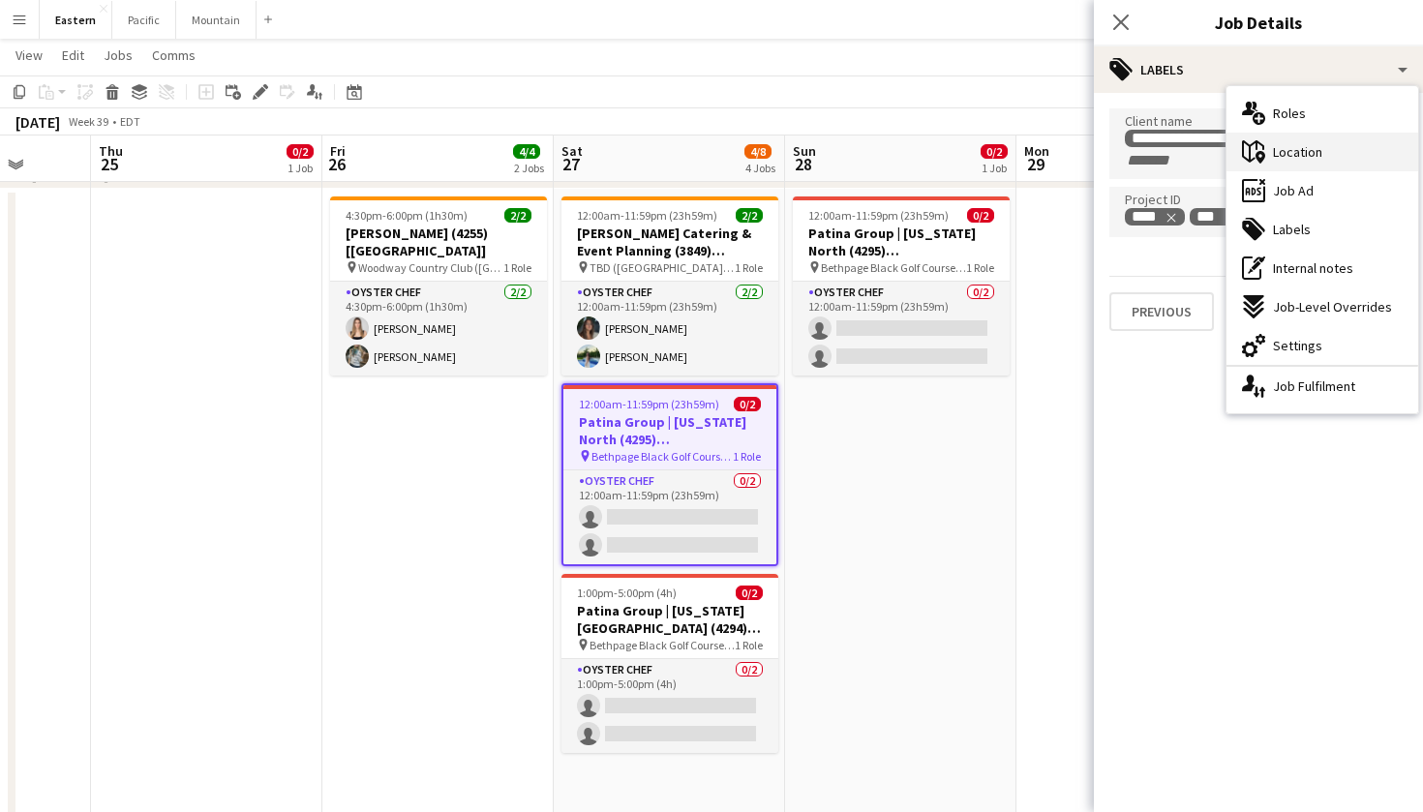
click at [1309, 156] on span "Location" at bounding box center [1297, 151] width 49 height 17
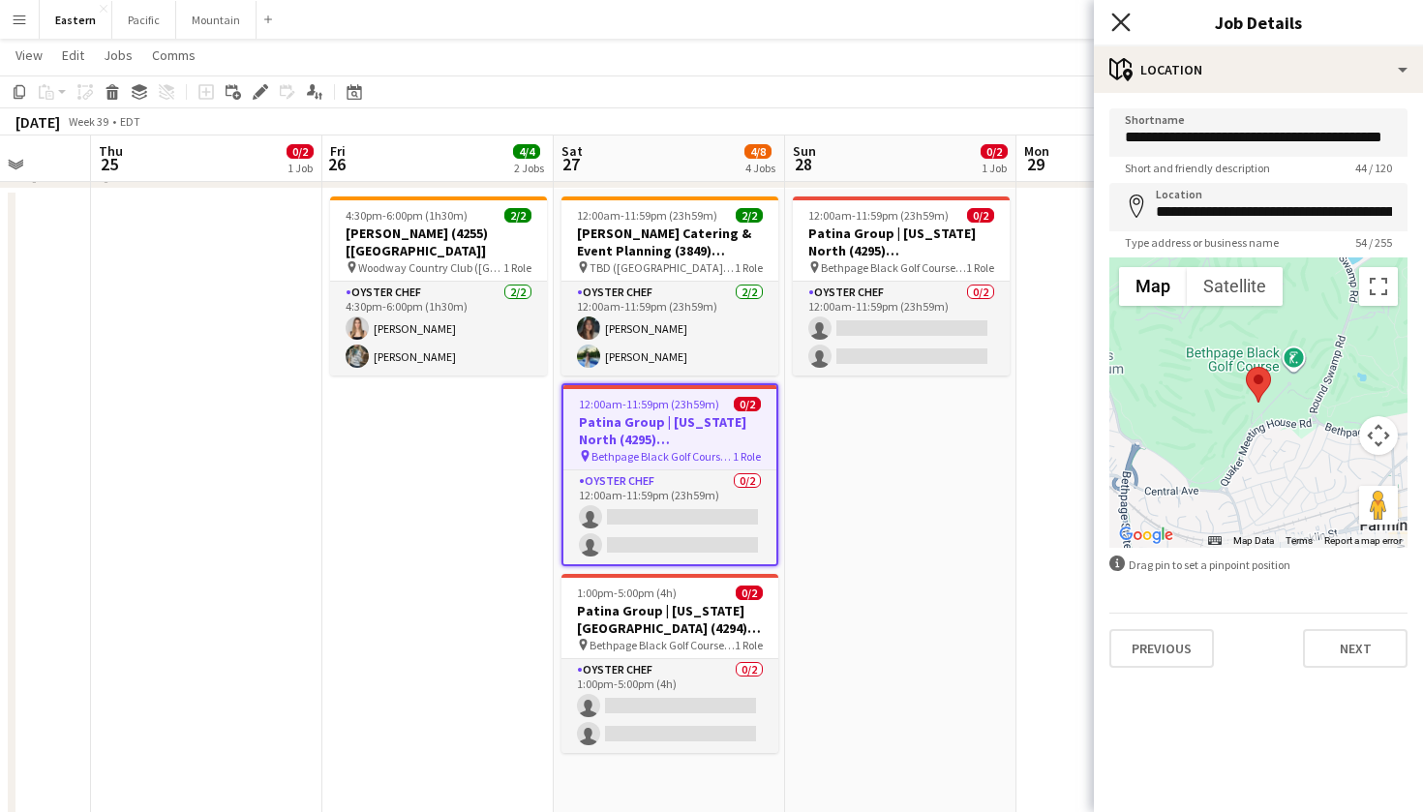
click at [1129, 19] on icon "Close pop-in" at bounding box center [1121, 22] width 18 height 18
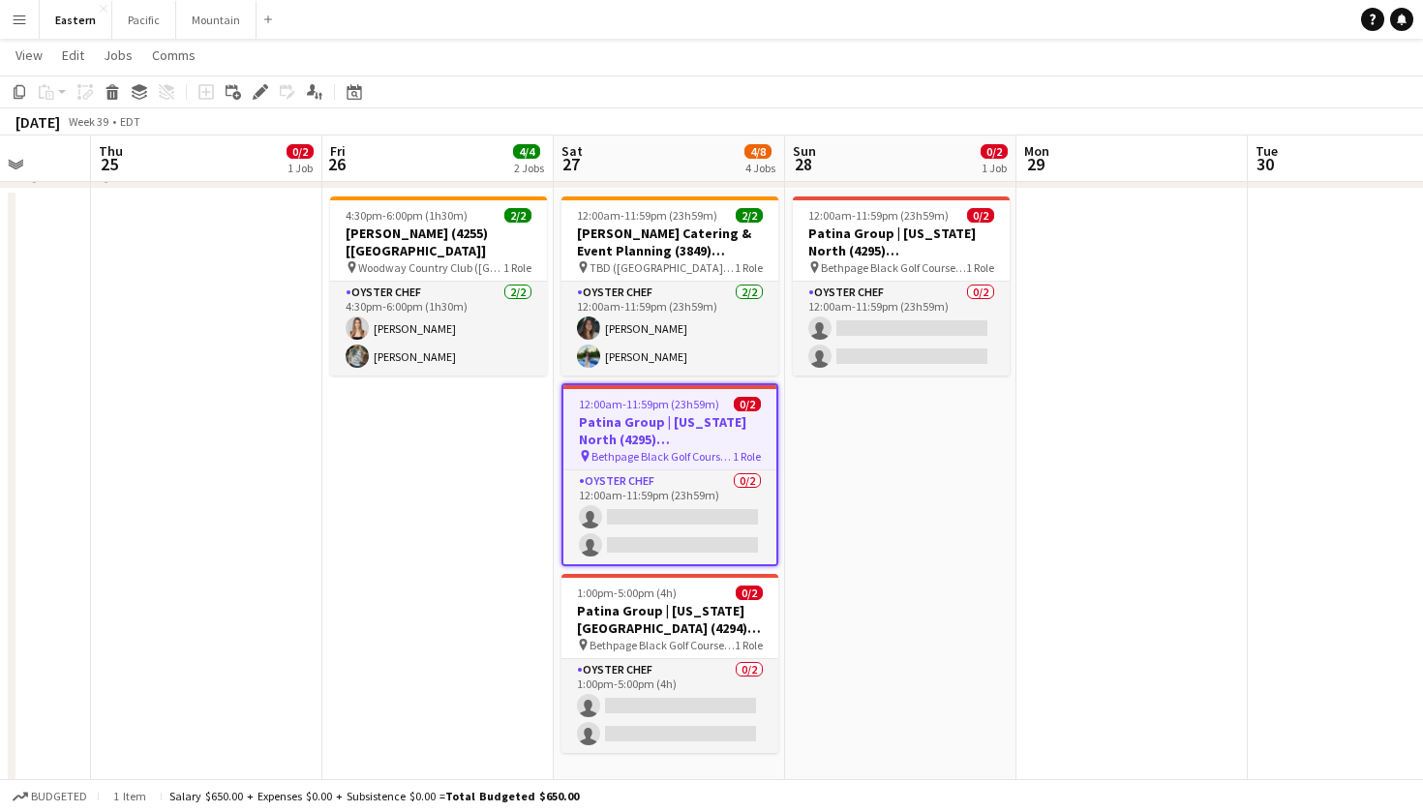
click at [832, 484] on app-date-cell "12:00am-11:59pm (23h59m) 0/2 Patina Group | [US_STATE] North (4295) [[GEOGRAPHI…" at bounding box center [900, 745] width 231 height 1113
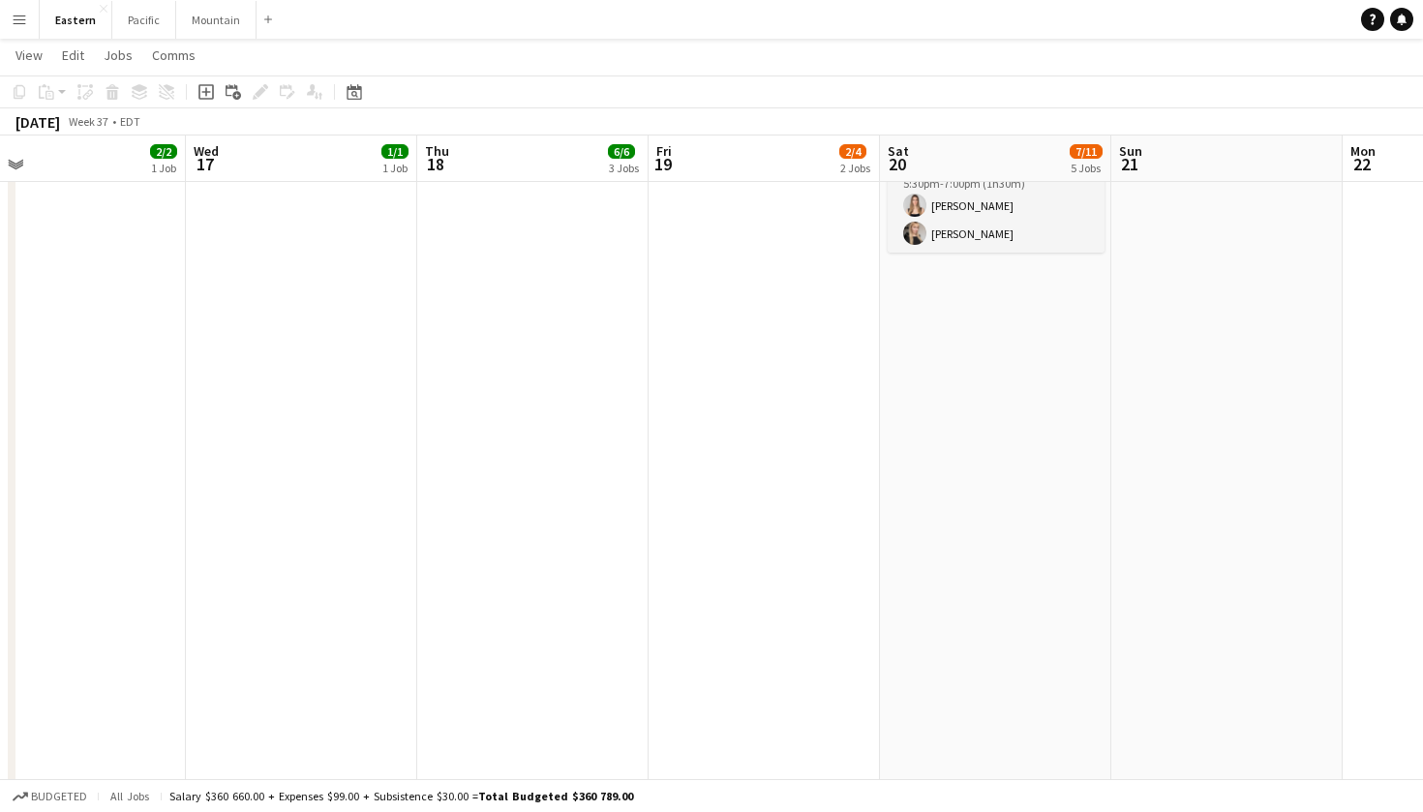
scroll to position [0, 659]
